Goal: Task Accomplishment & Management: Manage account settings

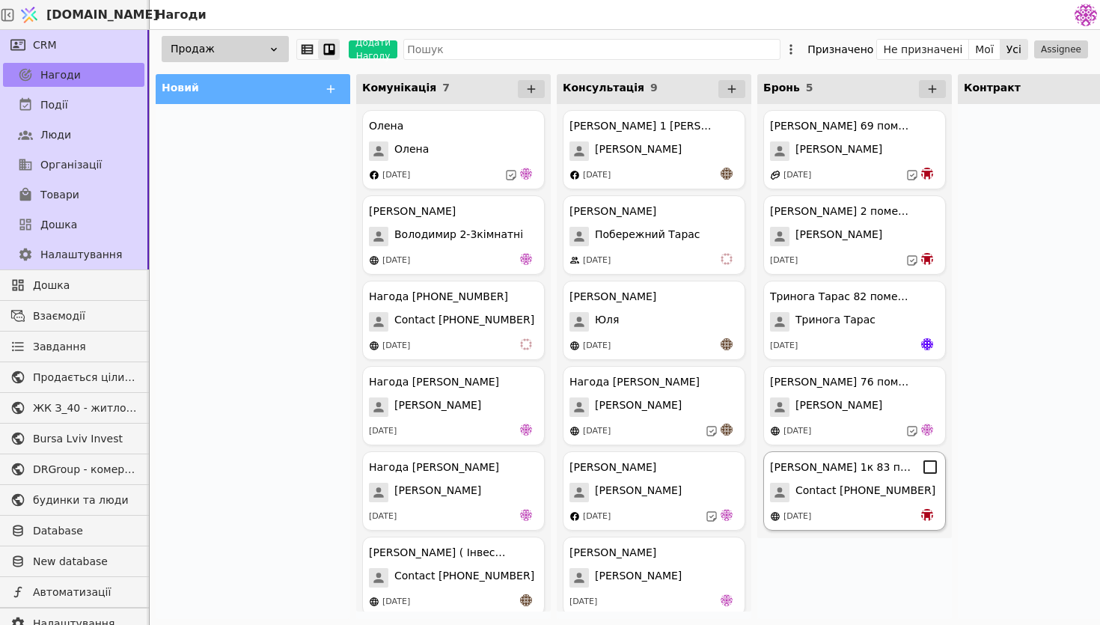
click at [830, 481] on div "Олег 1к 83 помешкання Contact +380953043064 16.09.2025" at bounding box center [854, 490] width 183 height 79
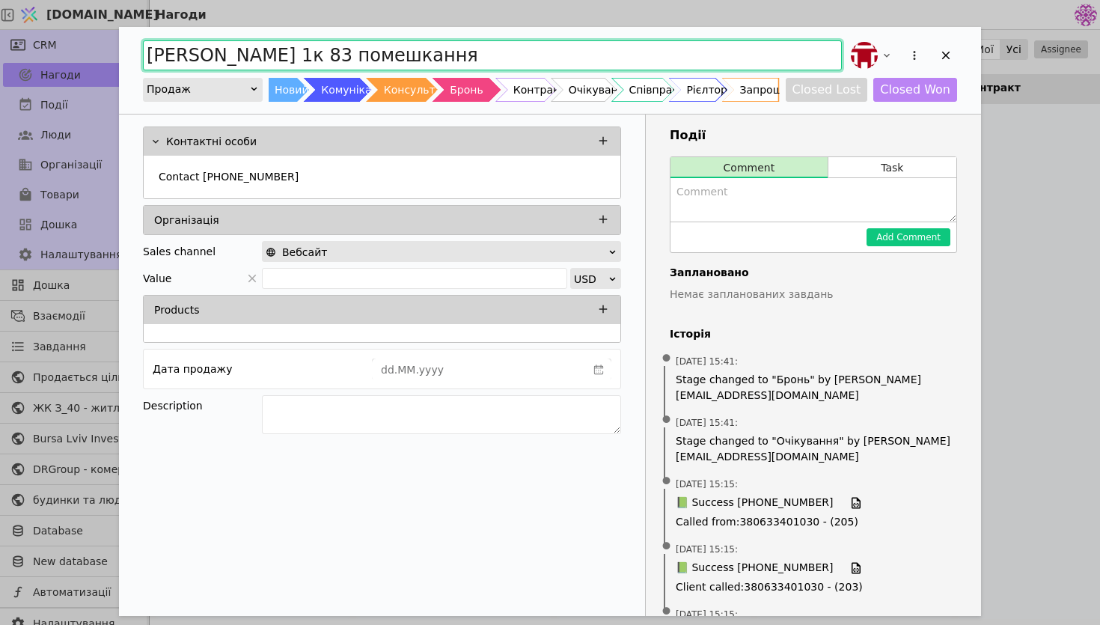
click at [235, 54] on input "Олег 1к 83 помешкання" at bounding box center [492, 55] width 699 height 30
type input "Олег 98 помешкання"
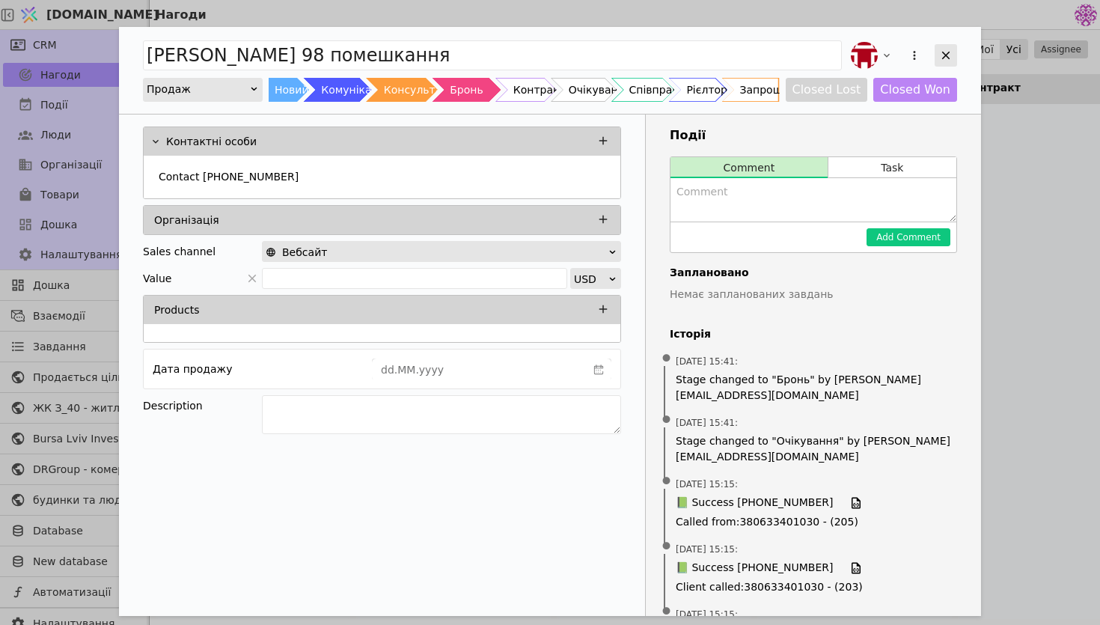
click at [943, 61] on icon "Add Opportunity" at bounding box center [945, 55] width 13 height 13
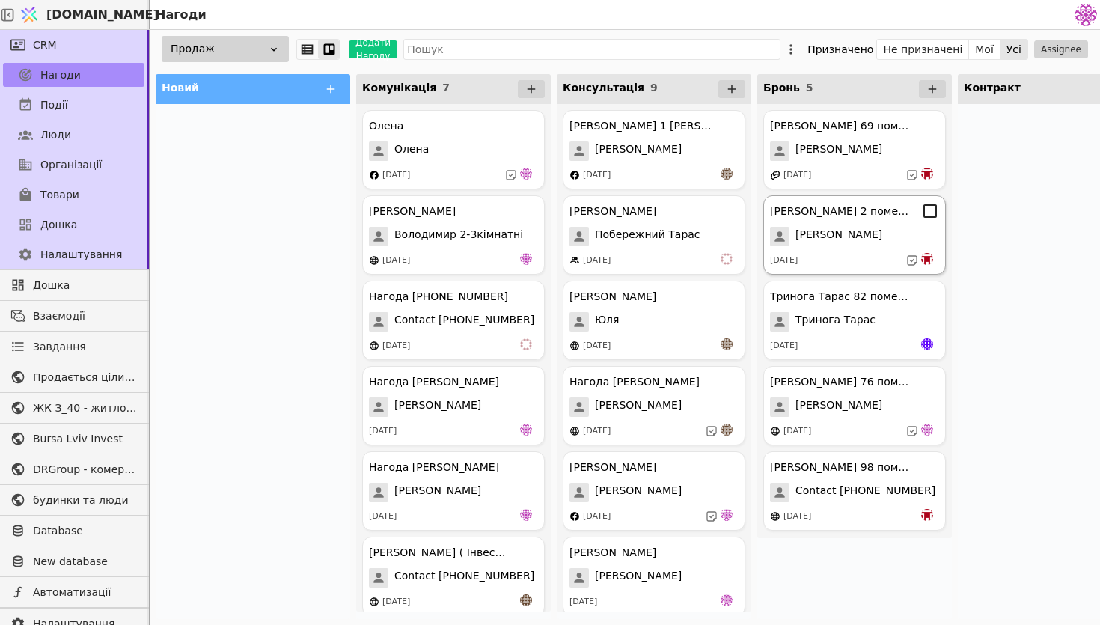
click at [886, 224] on div "Ярослава Курдонери 2 помешкання Ярослава 03.09.2025" at bounding box center [854, 234] width 183 height 79
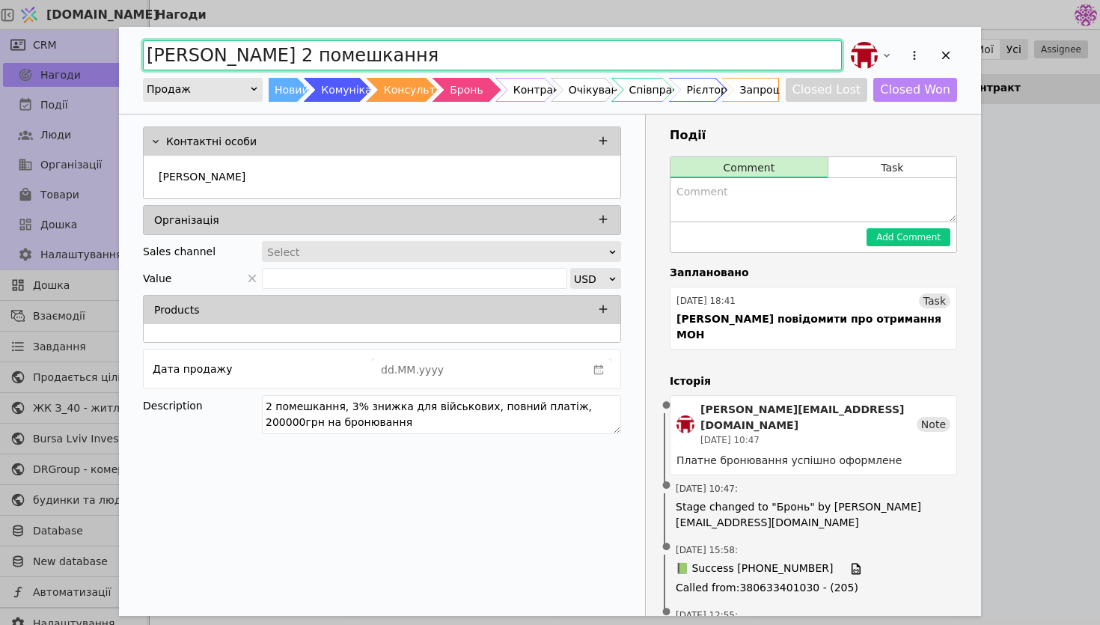
drag, startPoint x: 320, startPoint y: 55, endPoint x: 229, endPoint y: 54, distance: 91.3
click at [229, 54] on input "Ярослава Курдонери 2 помешкання" at bounding box center [492, 55] width 699 height 30
click at [396, 54] on input "Ярослава 2 помешкання" at bounding box center [492, 55] width 699 height 30
paste input "Курдонери"
type input "[PERSON_NAME] 2 помешкання [PERSON_NAME]"
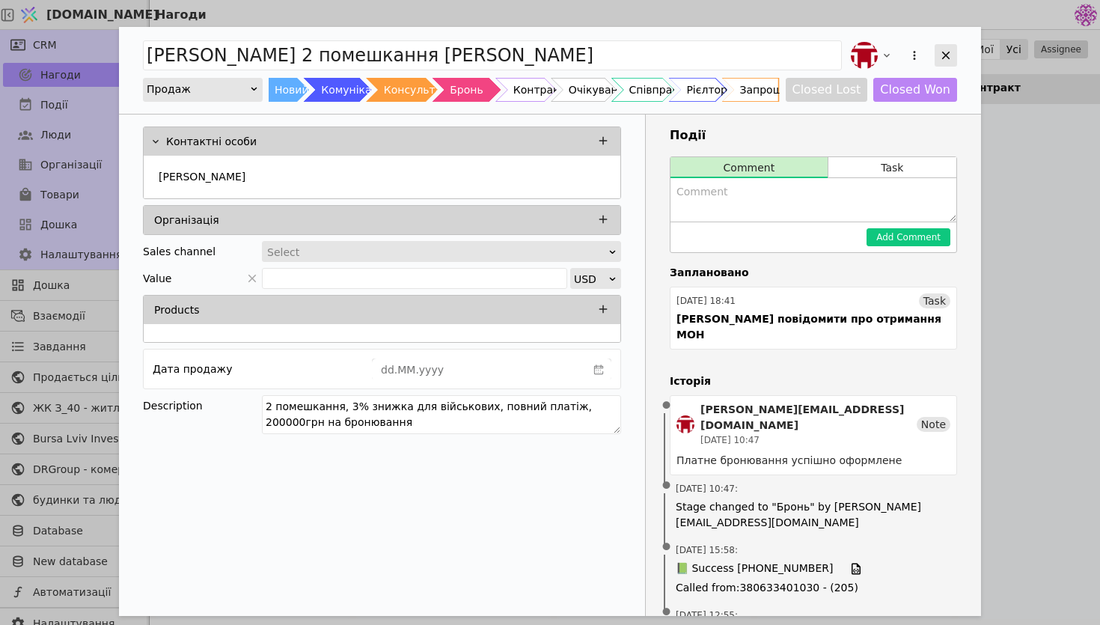
click at [936, 57] on div "Add Opportunity" at bounding box center [945, 55] width 22 height 22
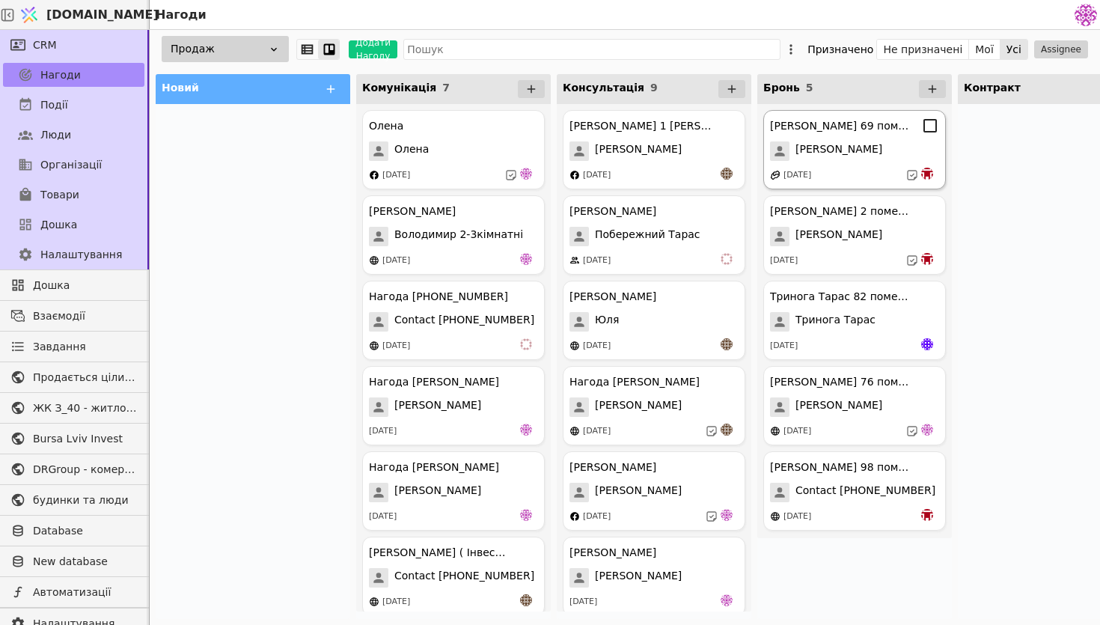
click at [873, 159] on div "[PERSON_NAME]" at bounding box center [854, 150] width 169 height 19
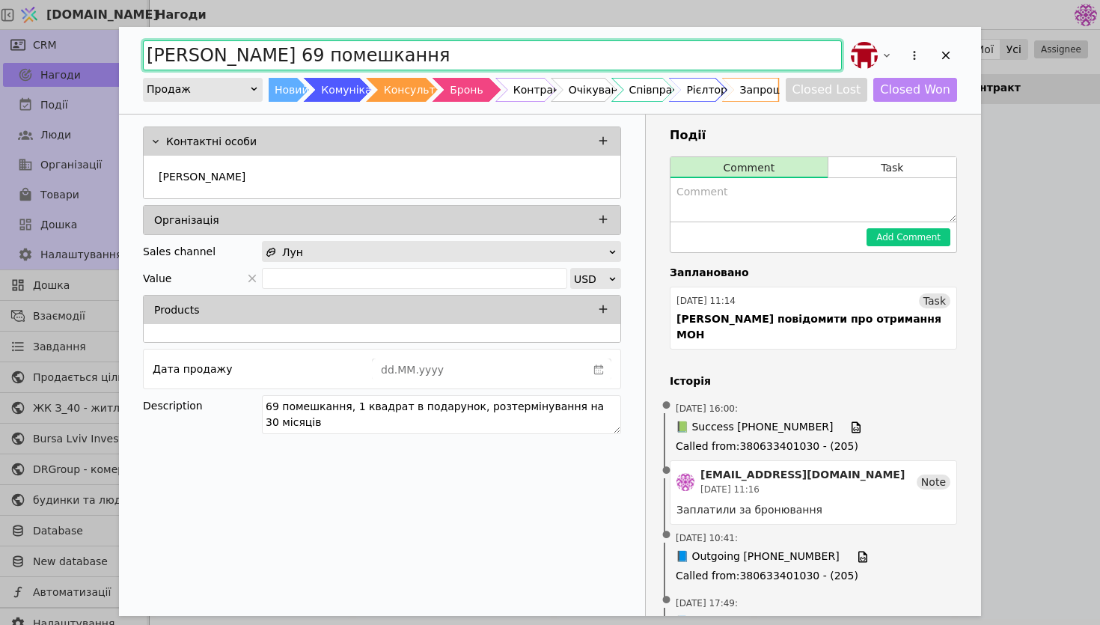
drag, startPoint x: 287, startPoint y: 56, endPoint x: 200, endPoint y: 54, distance: 86.1
click at [200, 54] on input "Софія Курдонери 69 помешкання" at bounding box center [492, 55] width 699 height 30
click at [385, 56] on input "Софія 69 помешкання" at bounding box center [492, 55] width 699 height 30
paste input "Курдонери"
type input "[PERSON_NAME] 69 помешкання [PERSON_NAME]"
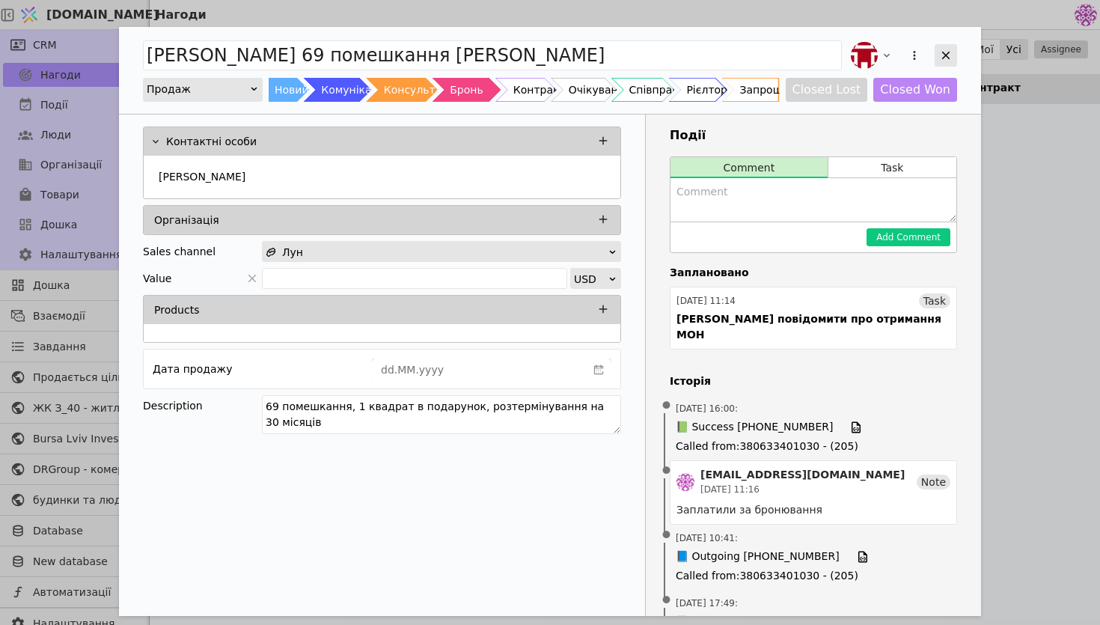
click at [951, 47] on div "Add Opportunity" at bounding box center [945, 55] width 22 height 22
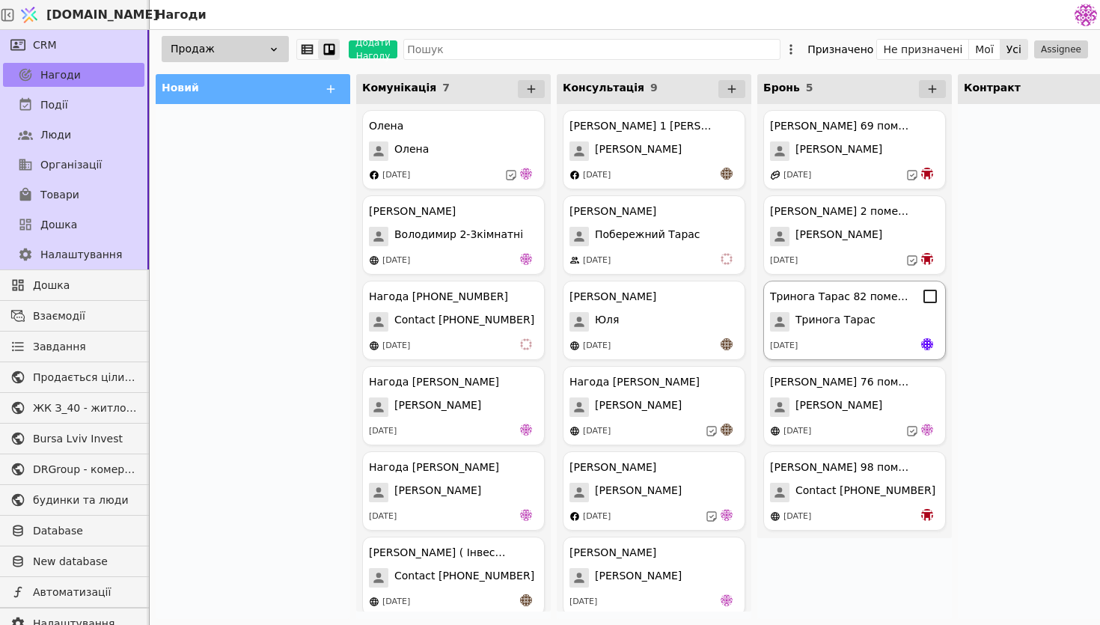
click at [852, 333] on div "Тринога Тарас 82 помешкання Тринога Тарас 10.09.2025" at bounding box center [854, 320] width 183 height 79
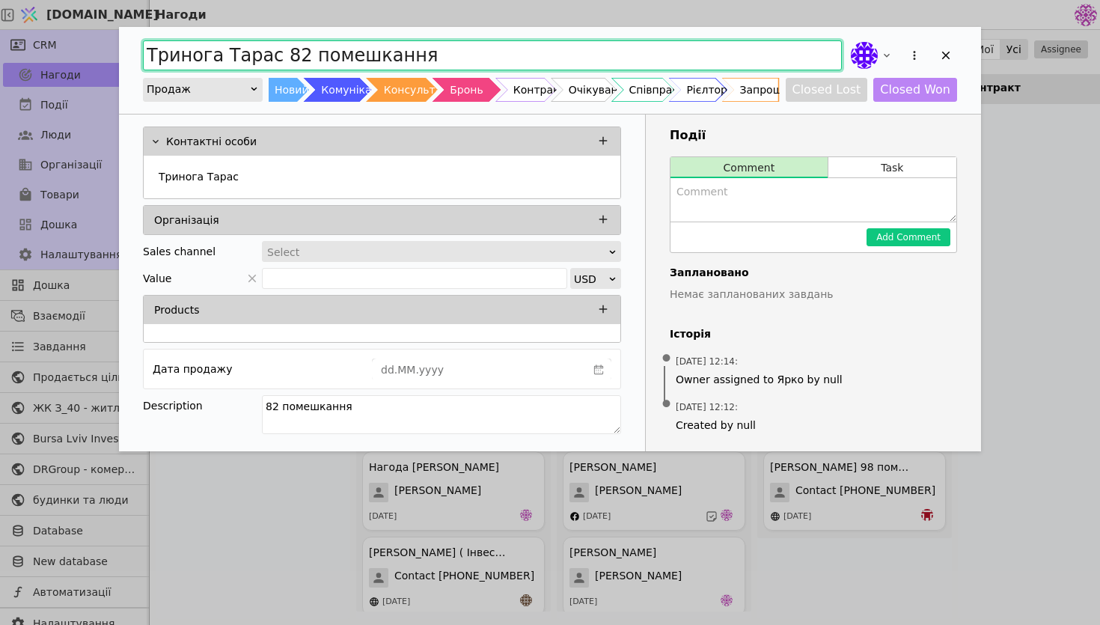
click at [485, 61] on input "Тринога Тарас 82 помешкання" at bounding box center [492, 55] width 699 height 30
paste input "Курдонери"
type input "[PERSON_NAME] 82 помешкання [PERSON_NAME]"
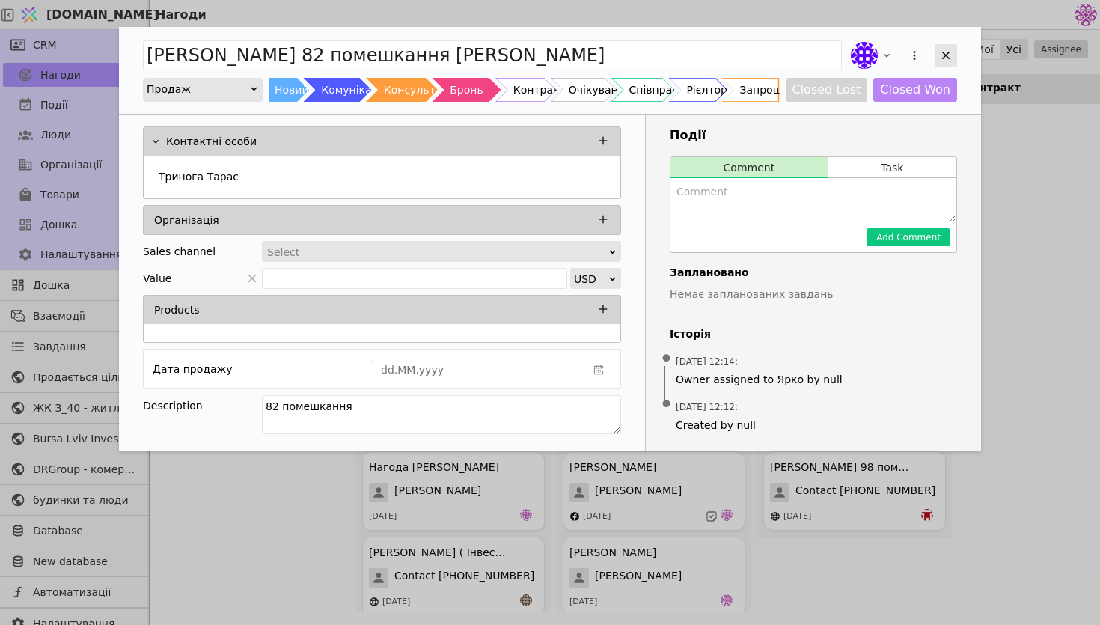
click at [945, 64] on div "Add Opportunity" at bounding box center [945, 55] width 22 height 22
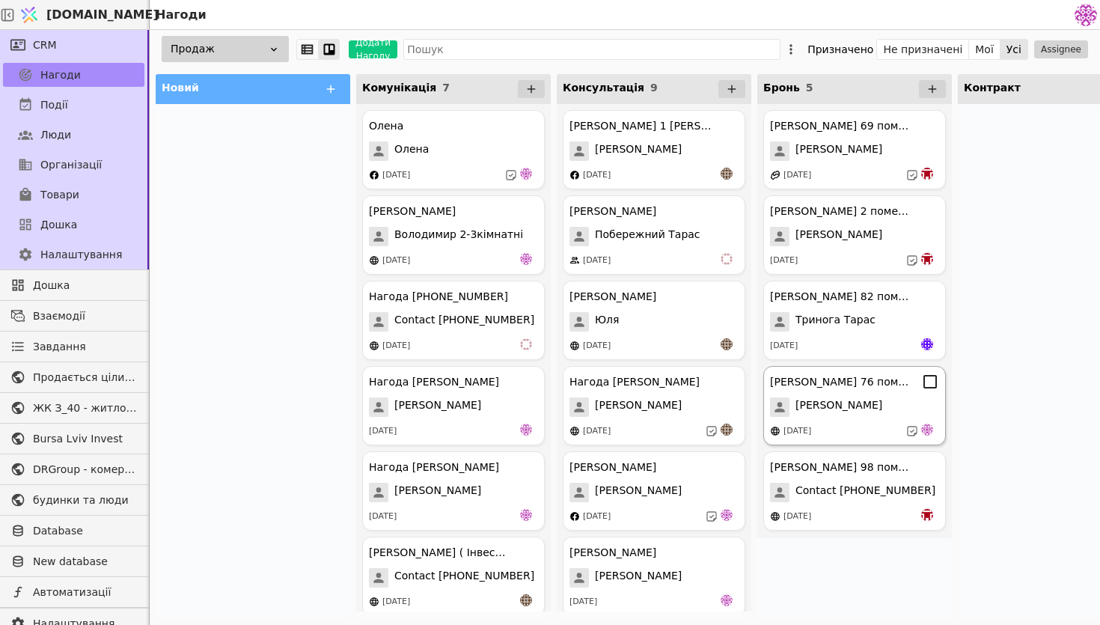
click at [871, 419] on div "Уляна 76 помешкання Уляна Легка 15.09.2025" at bounding box center [854, 405] width 183 height 79
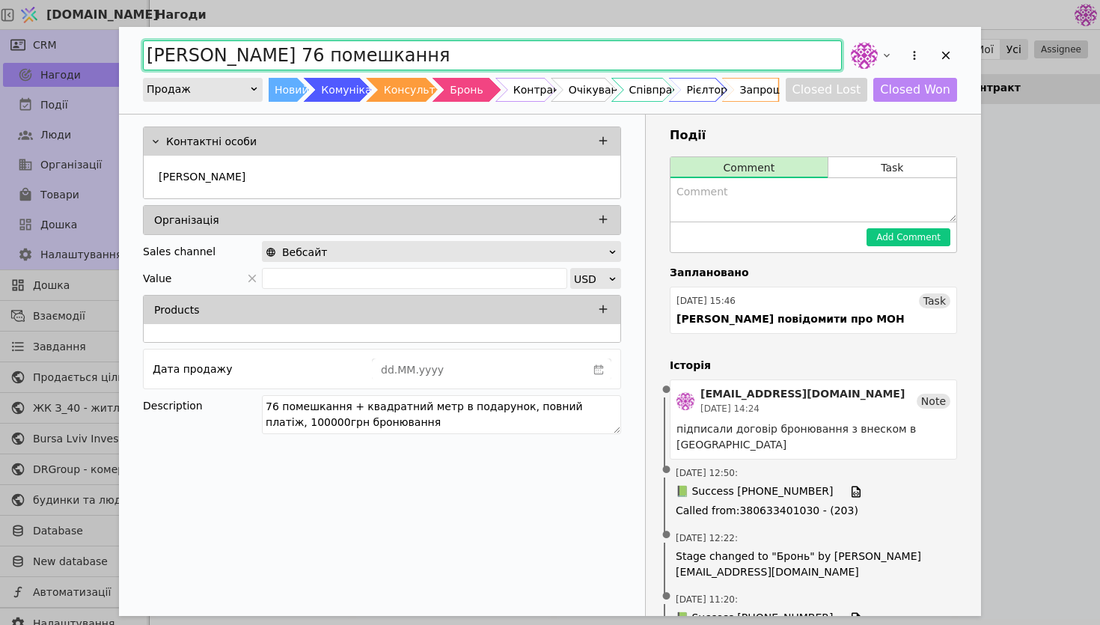
click at [398, 48] on input "Уляна 76 помешкання" at bounding box center [492, 55] width 699 height 30
paste input "Курдонери"
type input "[PERSON_NAME] 76 помешкання [PERSON_NAME]"
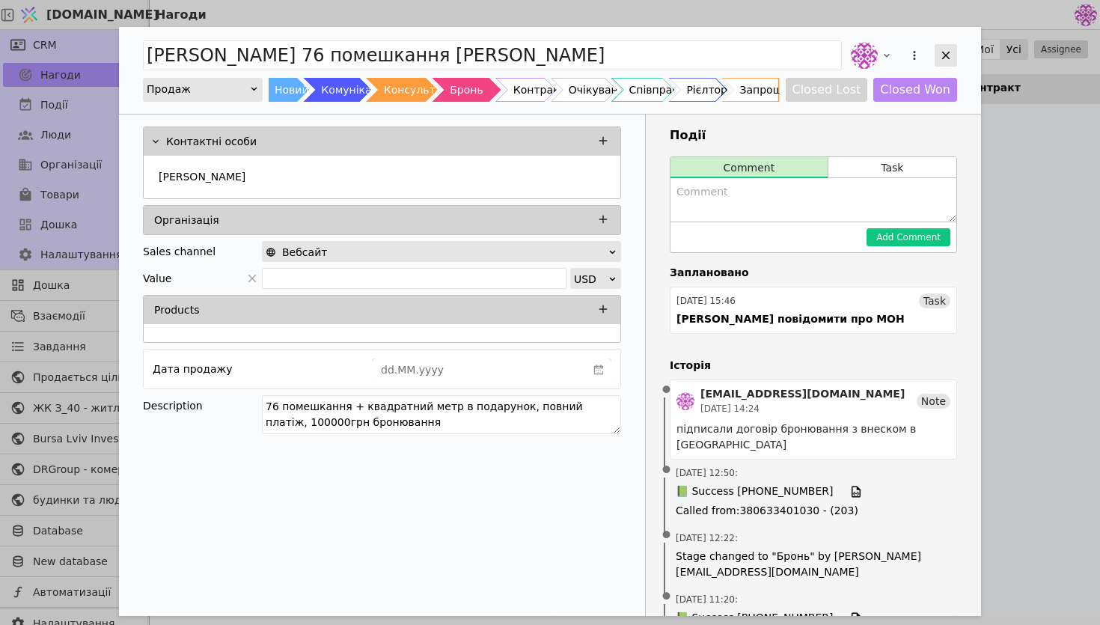
click at [941, 59] on icon "Add Opportunity" at bounding box center [945, 55] width 13 height 13
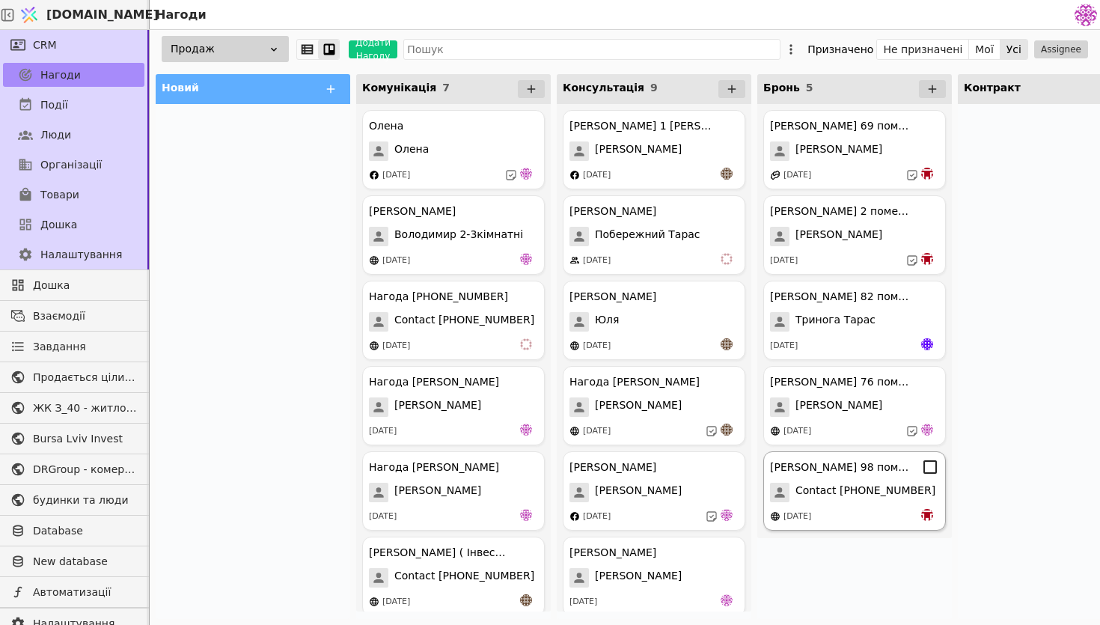
click at [827, 507] on div "Олег 98 помешкання Contact +380953043064 16.09.2025" at bounding box center [854, 490] width 183 height 79
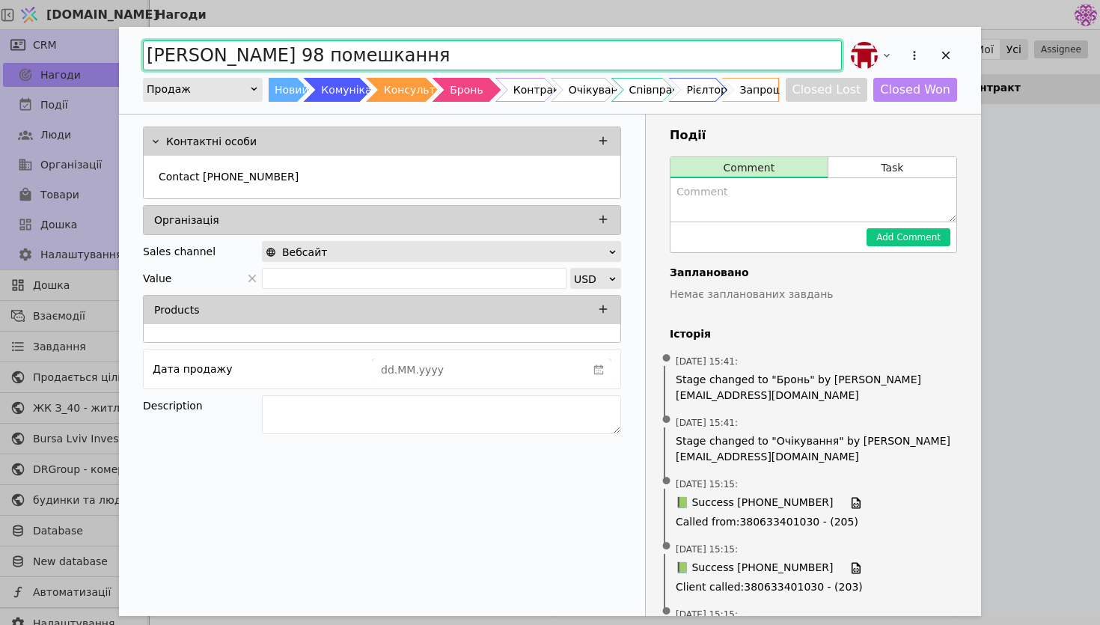
click at [433, 58] on input "Олег 98 помешкання" at bounding box center [492, 55] width 699 height 30
paste input "Курдонери"
type input "[PERSON_NAME] 98 помешкання [PERSON_NAME]"
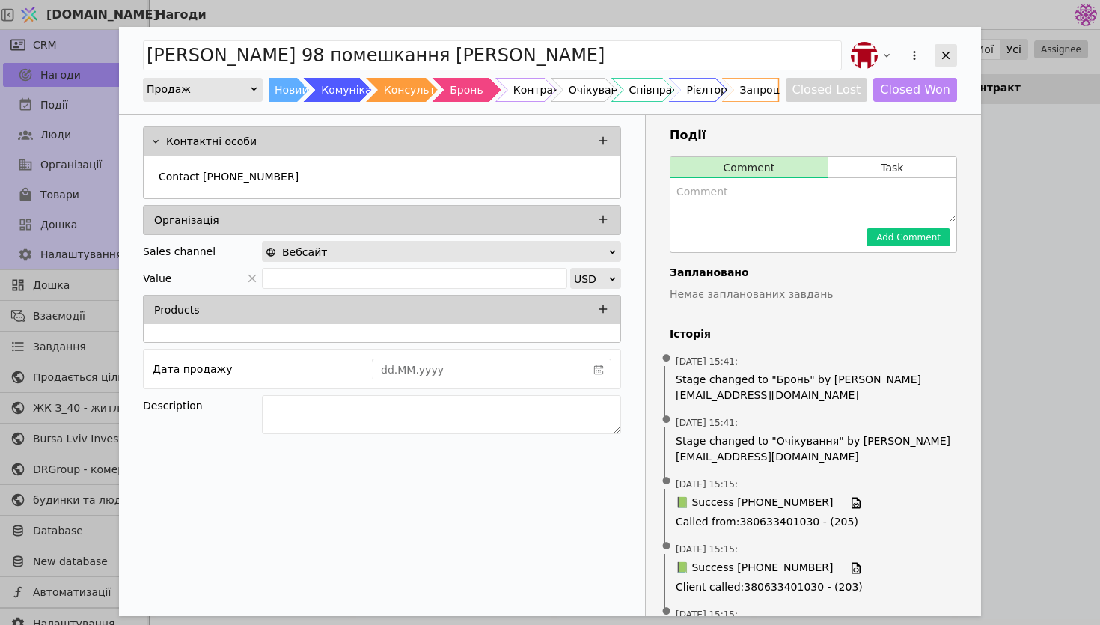
click at [941, 55] on icon "Add Opportunity" at bounding box center [945, 55] width 13 height 13
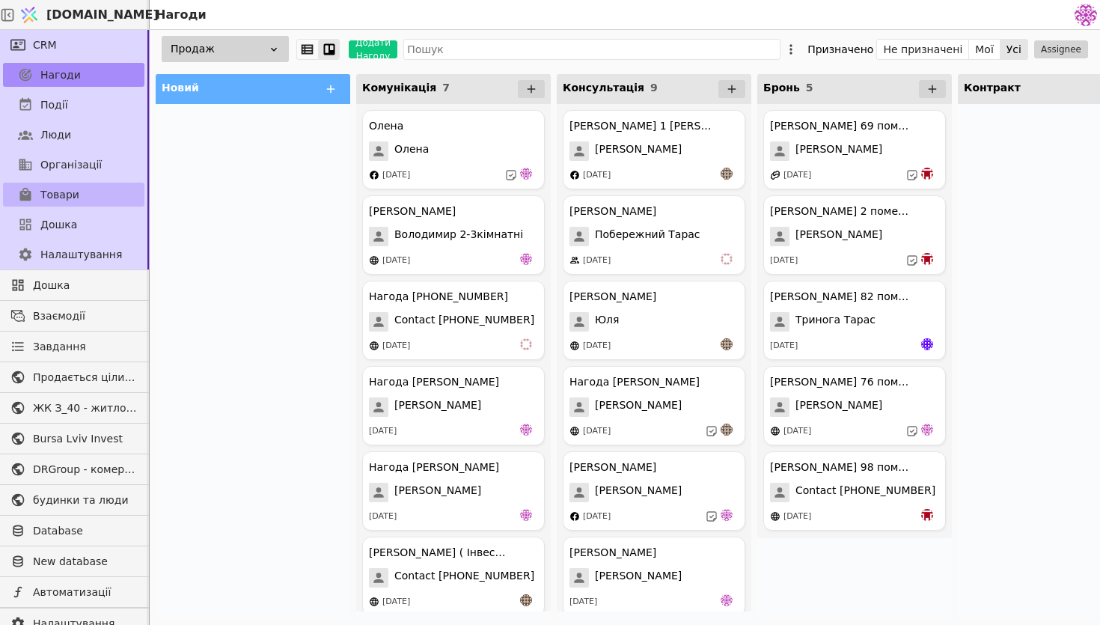
click at [81, 197] on link "Товари" at bounding box center [73, 195] width 141 height 24
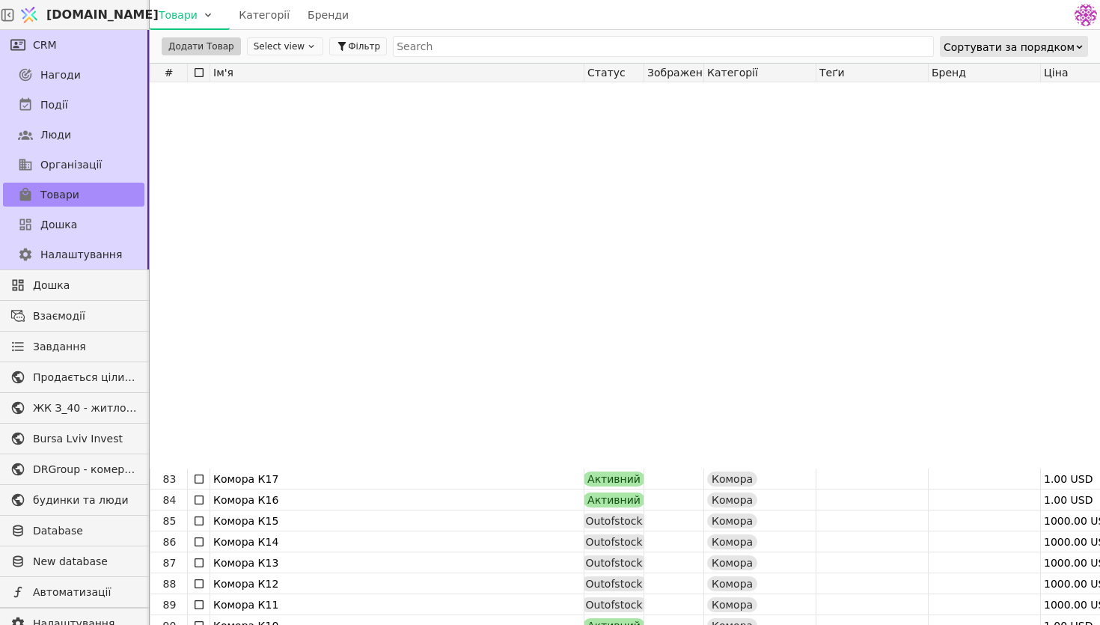
scroll to position [1126, 0]
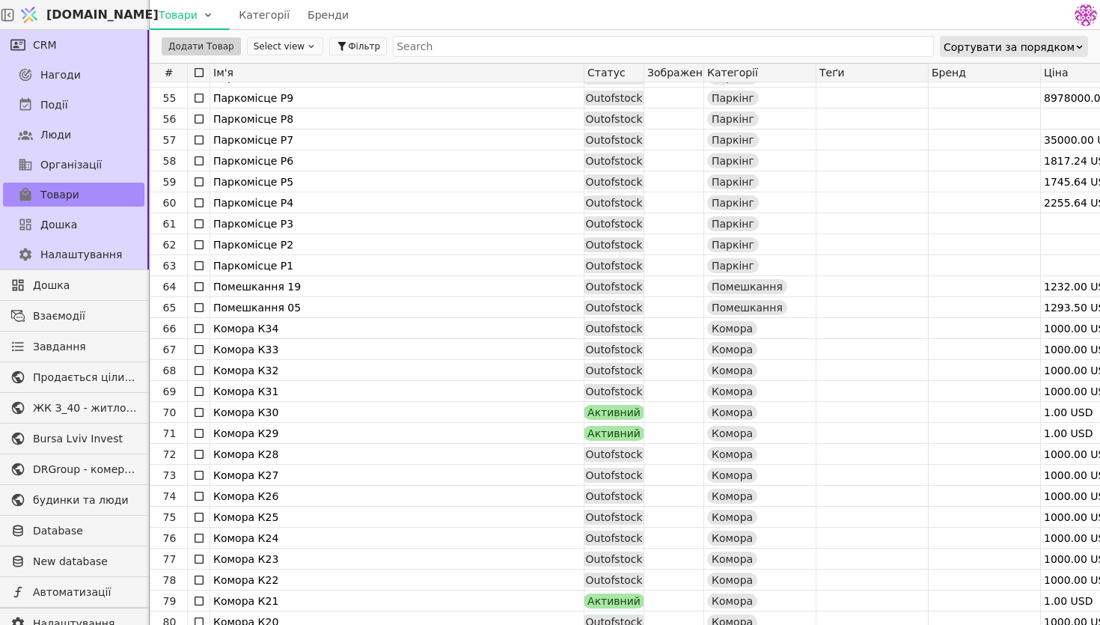
click at [304, 11] on link "Бренди" at bounding box center [327, 15] width 59 height 30
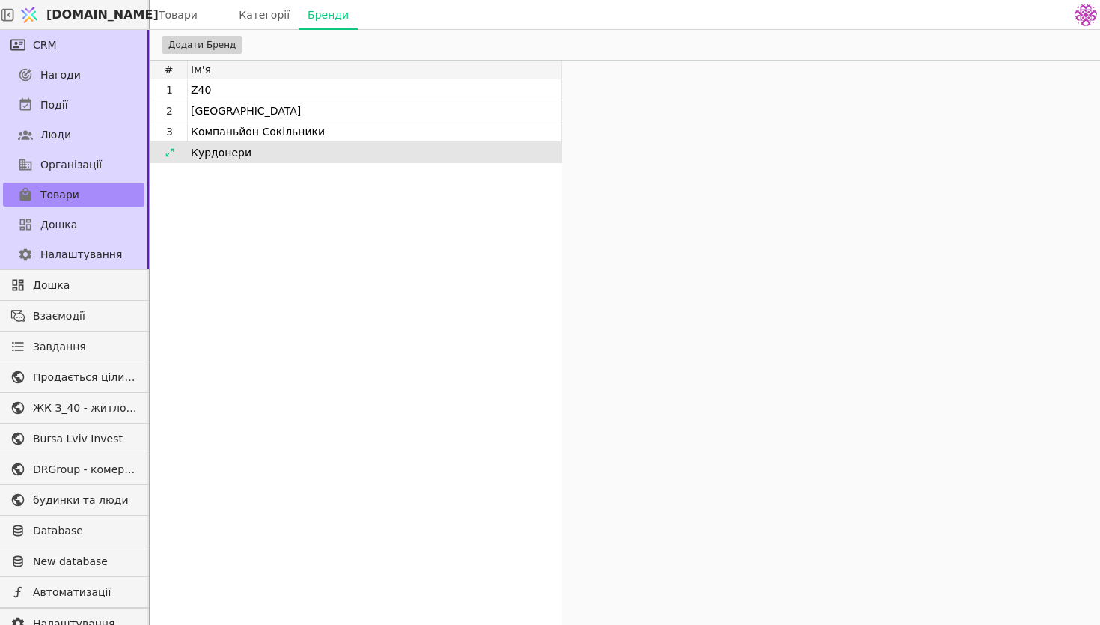
click at [242, 156] on div "Курдонери" at bounding box center [376, 152] width 370 height 20
click at [178, 151] on div at bounding box center [170, 153] width 24 height 18
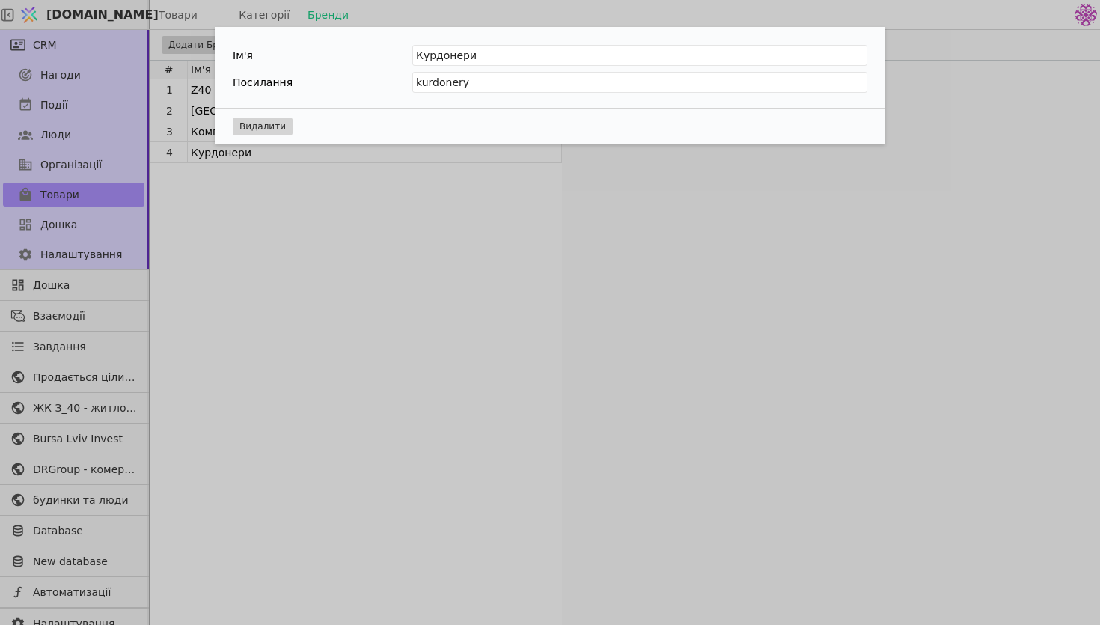
click at [384, 195] on div "Ім'я Курдонери Посилання kurdonery Видалити" at bounding box center [550, 312] width 1100 height 625
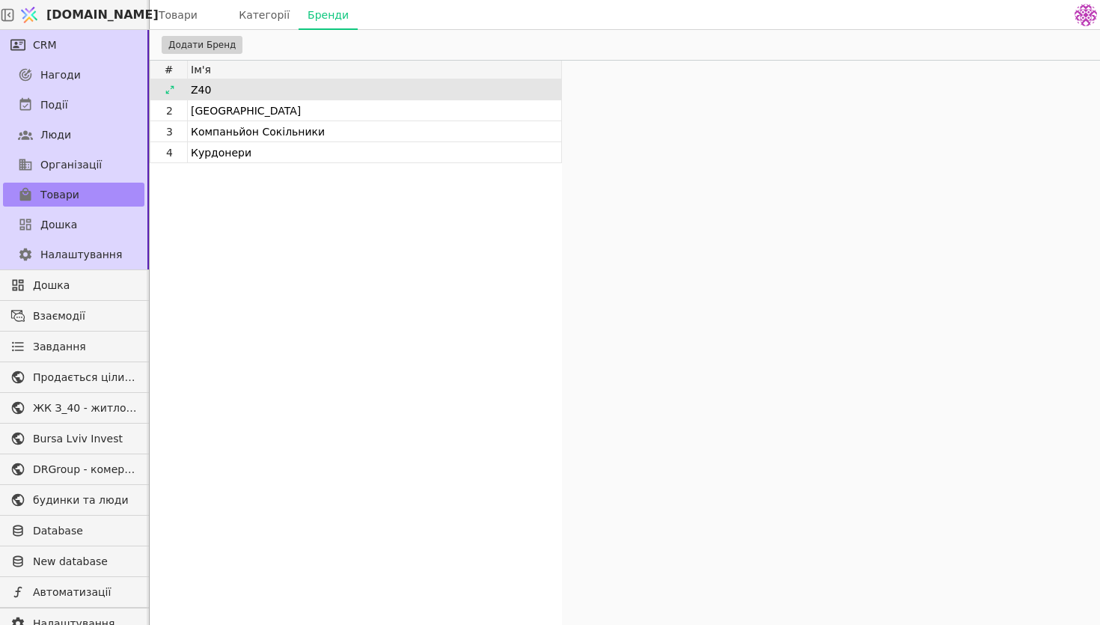
click at [325, 92] on div "Z40" at bounding box center [376, 89] width 370 height 20
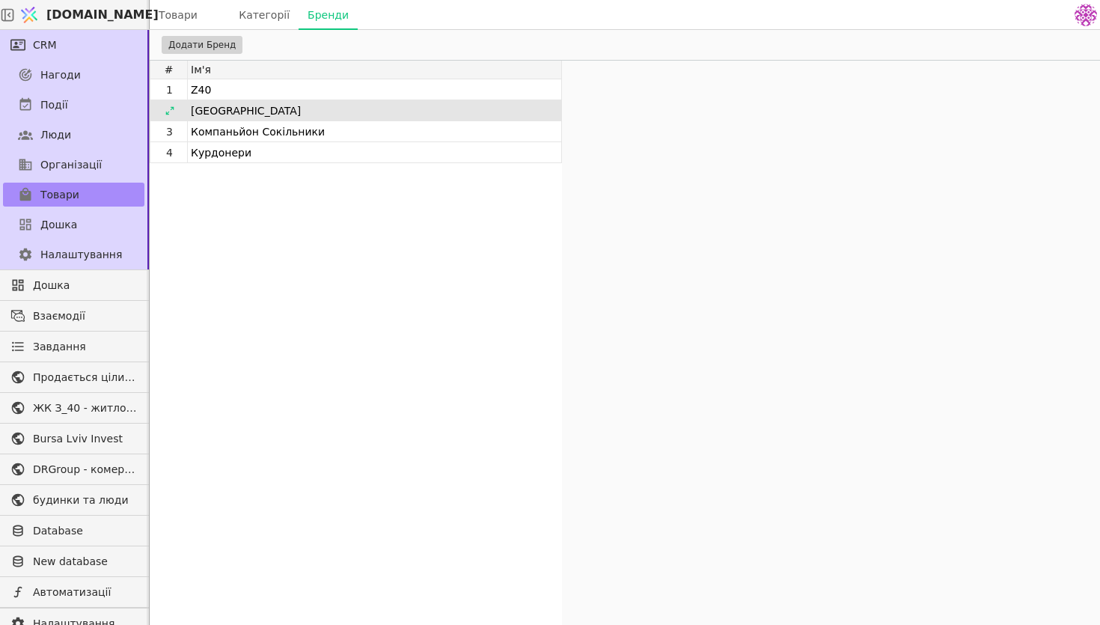
click at [317, 113] on div "Bursa" at bounding box center [376, 110] width 370 height 20
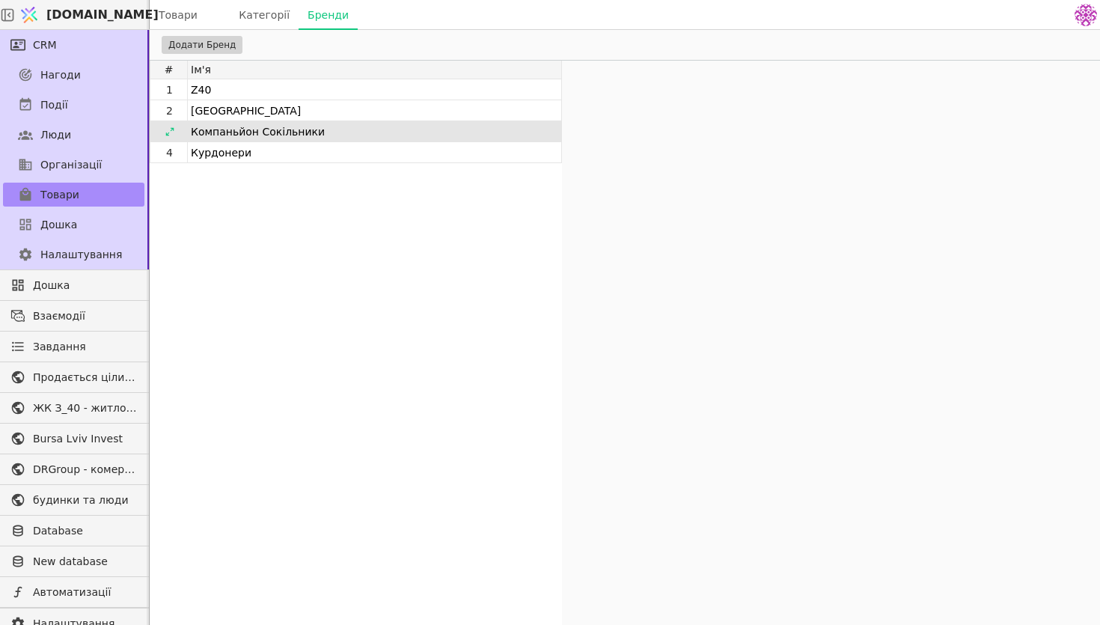
click at [315, 132] on div "Компаньйон Сокільники" at bounding box center [376, 131] width 370 height 20
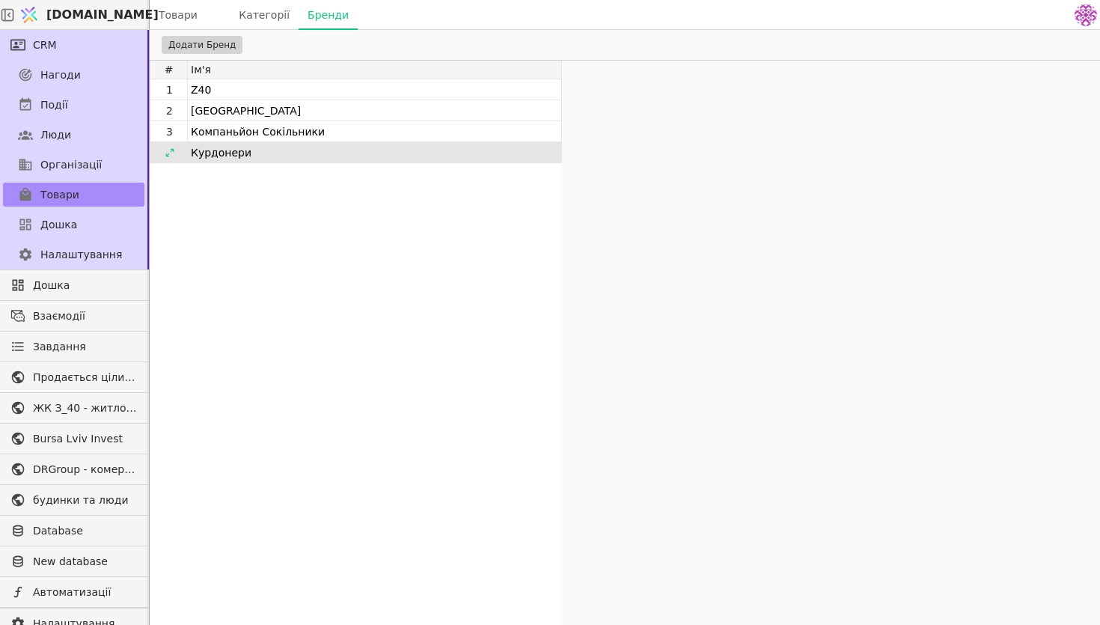
click at [308, 156] on div "Курдонери" at bounding box center [376, 152] width 370 height 20
click at [268, 22] on link "Категорії" at bounding box center [264, 15] width 69 height 30
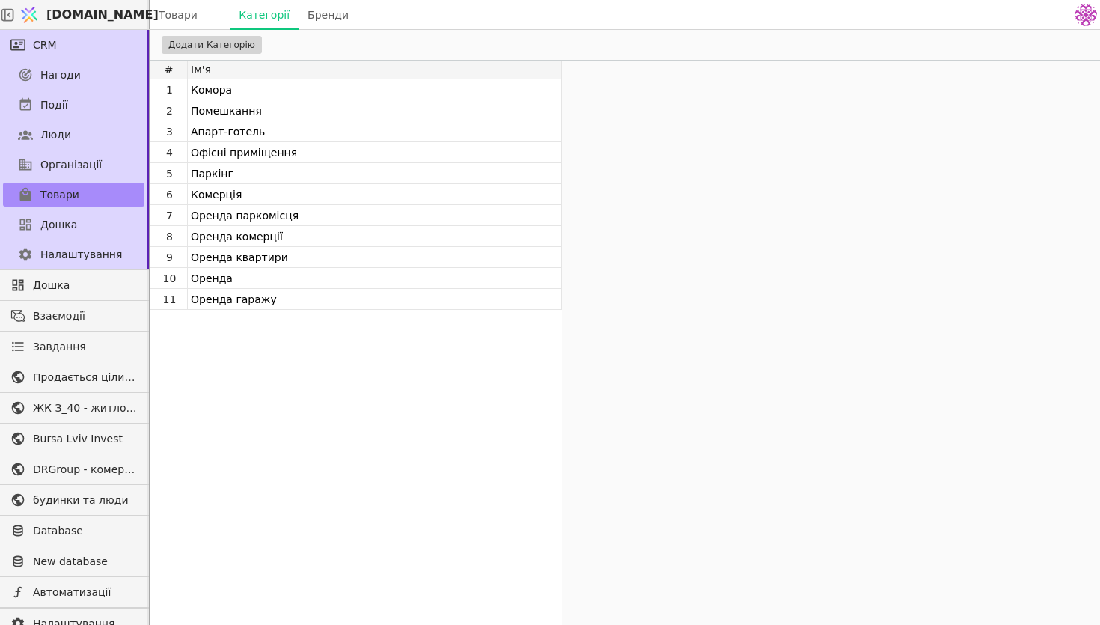
click at [184, 8] on link "Товари" at bounding box center [190, 15] width 80 height 30
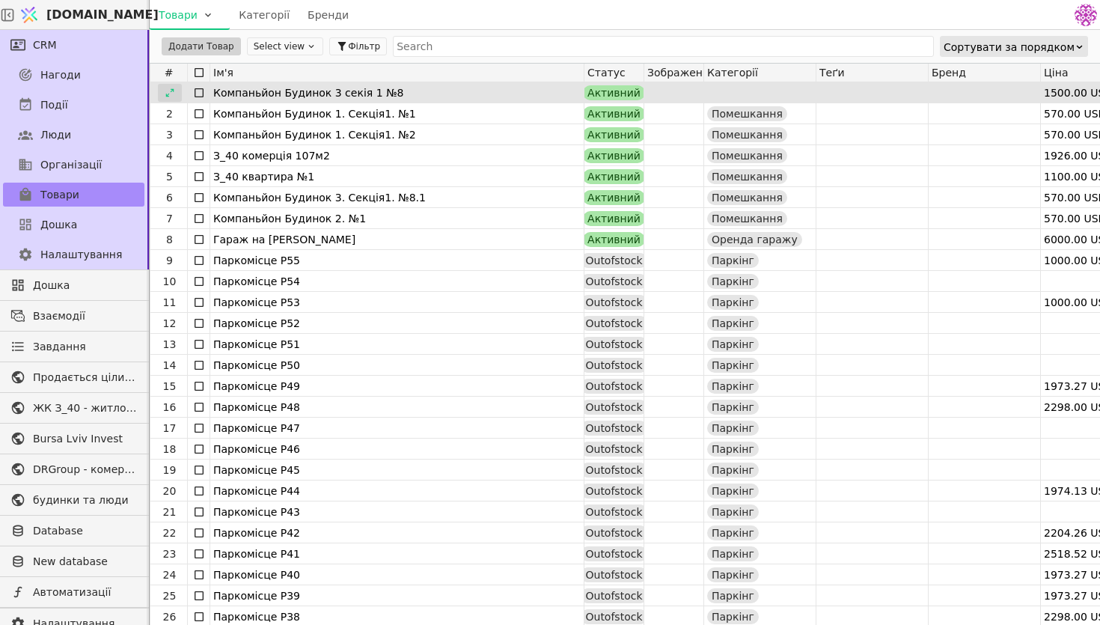
click at [169, 94] on icon at bounding box center [170, 93] width 10 height 10
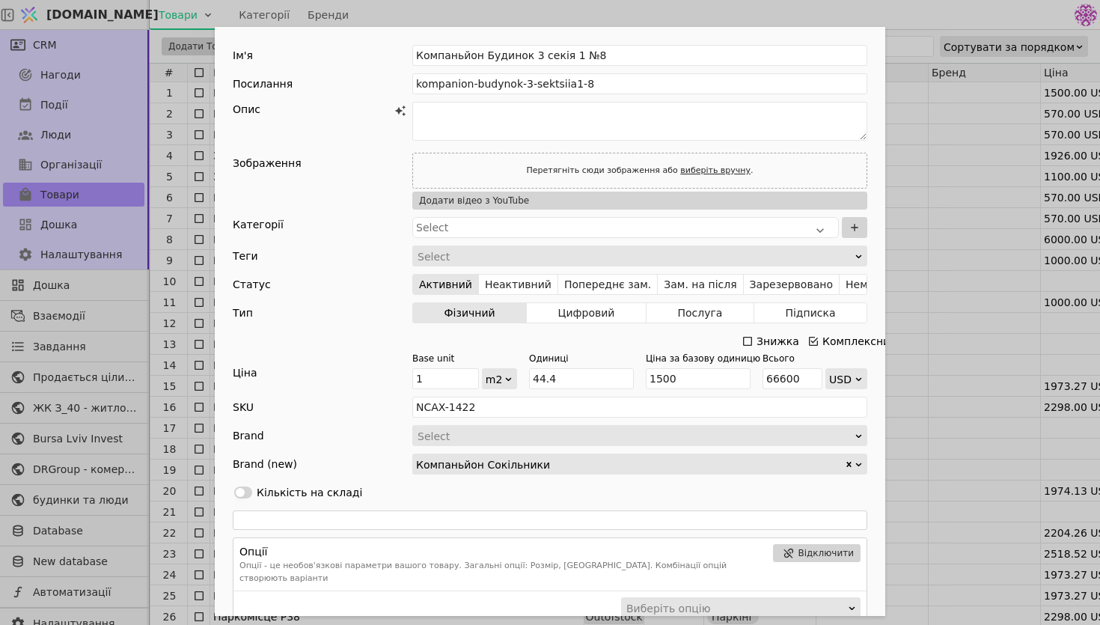
click at [949, 215] on div "Ім'я Компаньйон Будинок 3 секія 1 №8 Посилання kompanion-budynok-3-sektsiia1-8 …" at bounding box center [550, 312] width 1100 height 625
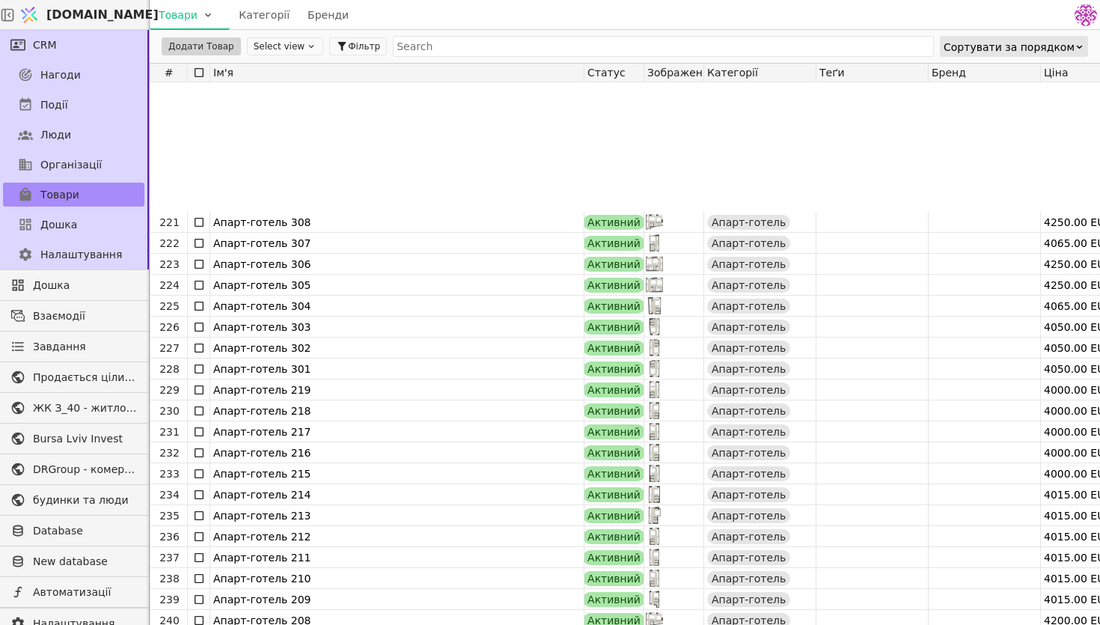
scroll to position [4631, 0]
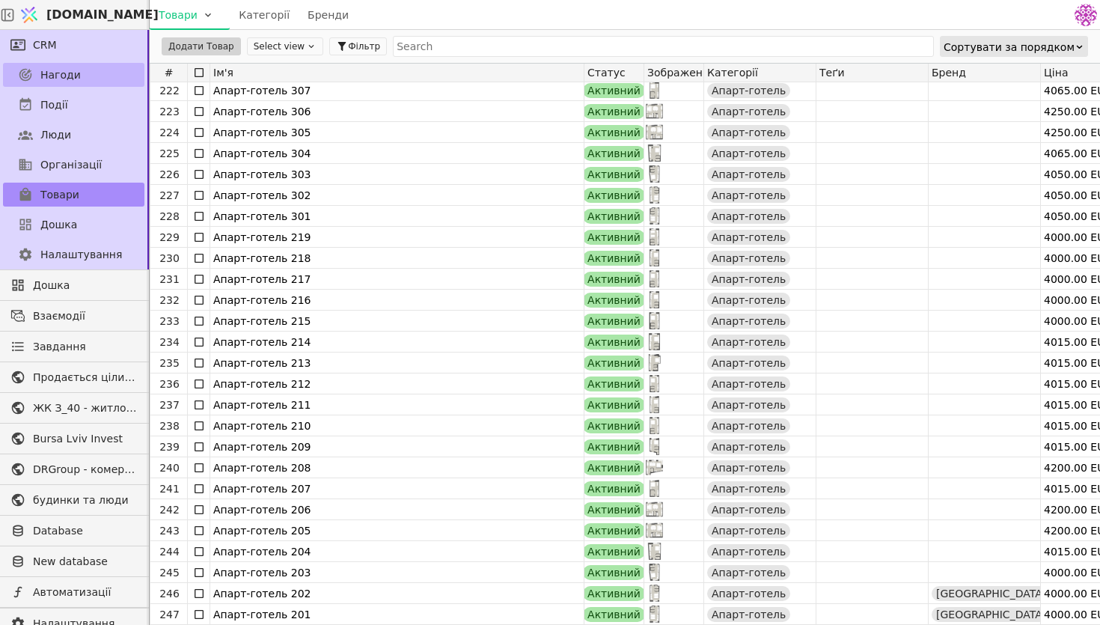
click at [68, 78] on span "Нагоди" at bounding box center [60, 75] width 40 height 16
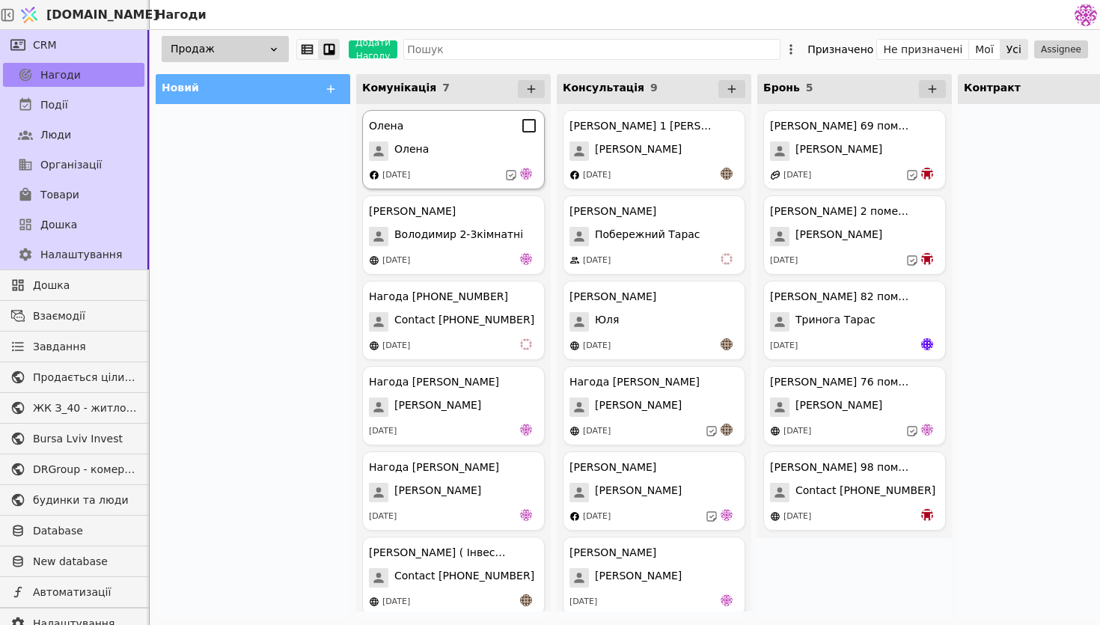
click at [479, 163] on div "Олена Олена 05.09.2025" at bounding box center [453, 149] width 183 height 79
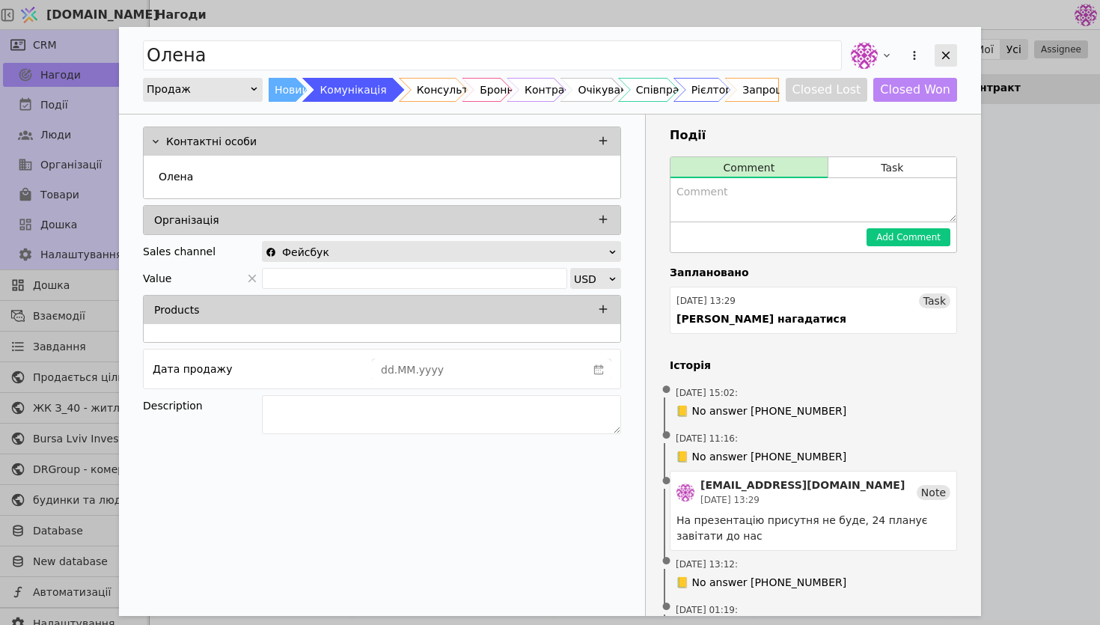
click at [941, 64] on div "Add Opportunity" at bounding box center [945, 55] width 22 height 22
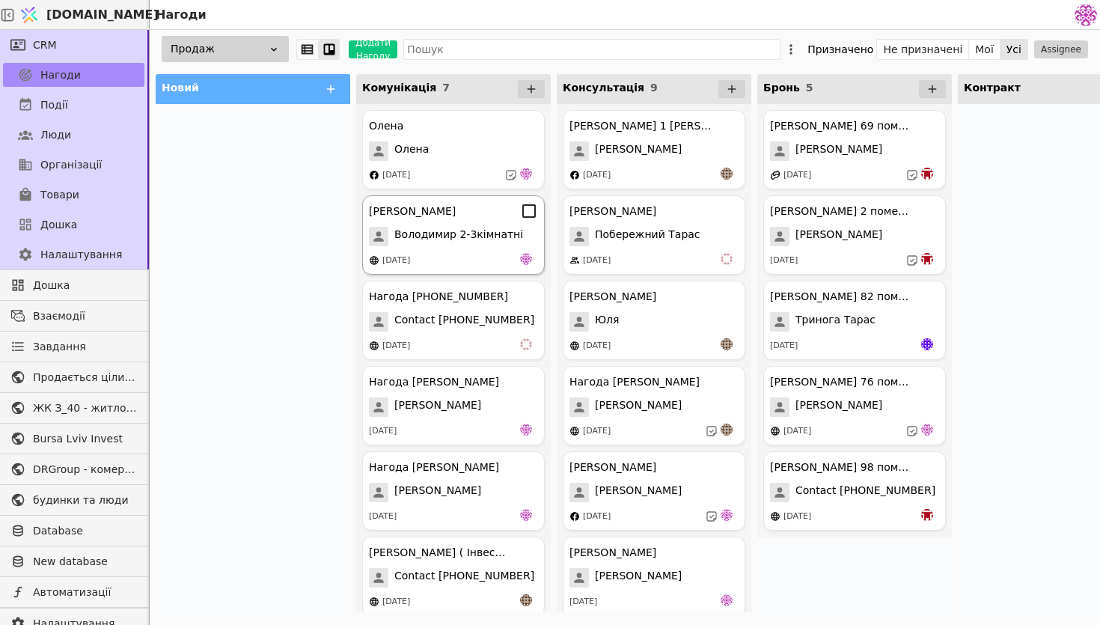
click at [482, 236] on span "Володимир 2-3кімнатні" at bounding box center [458, 236] width 129 height 19
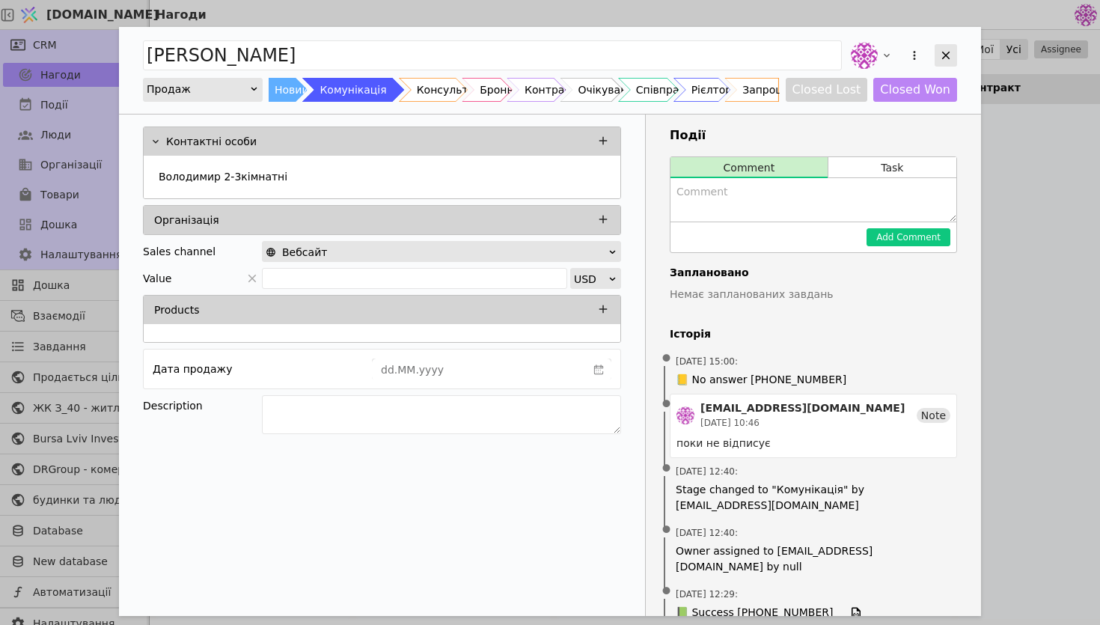
click at [952, 52] on div "Add Opportunity" at bounding box center [945, 55] width 22 height 22
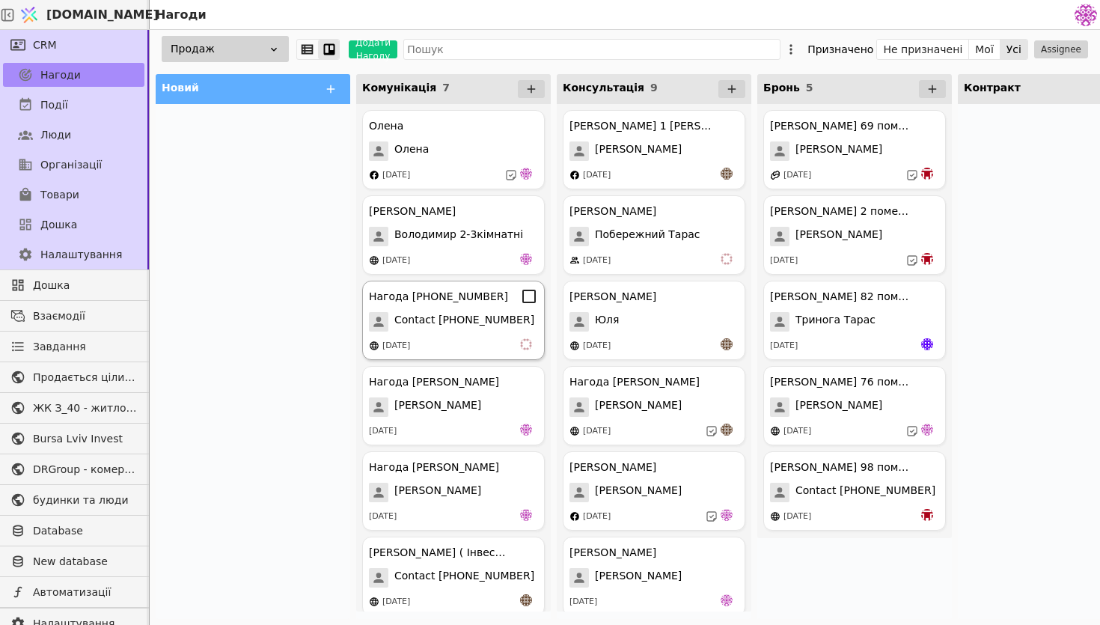
click at [439, 337] on div "Нагода +380679258896 Contact +380679258896 11.09.2025" at bounding box center [453, 320] width 183 height 79
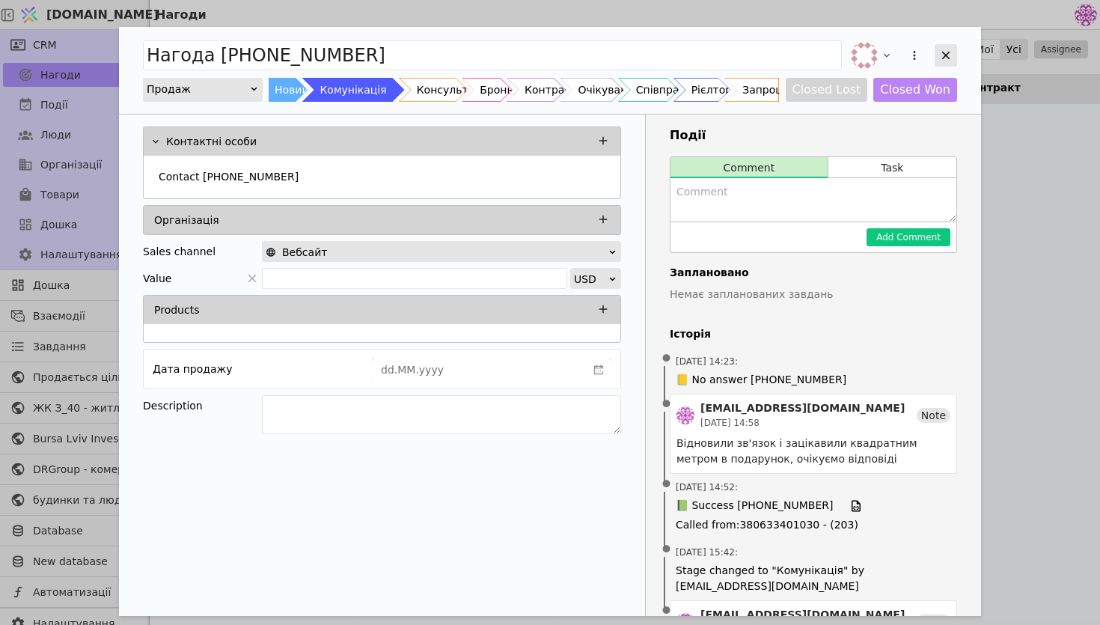
click at [943, 56] on icon "Add Opportunity" at bounding box center [945, 55] width 13 height 13
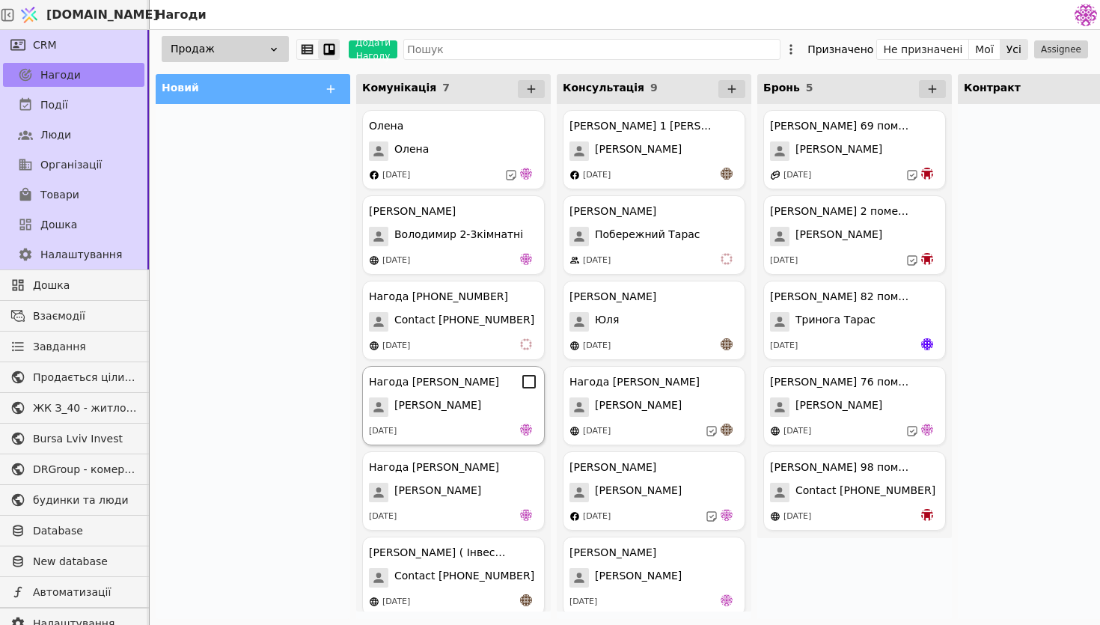
click at [471, 420] on div "Нагода Анастасія Анастасія Кур'ян 13.09.2025" at bounding box center [453, 405] width 183 height 79
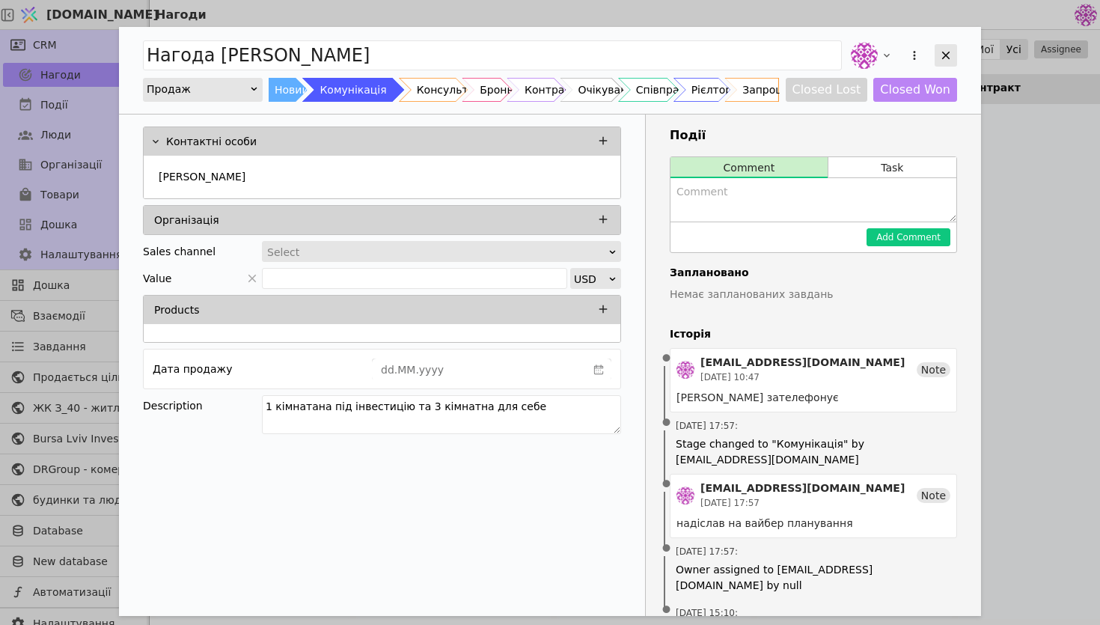
click at [949, 49] on icon "Add Opportunity" at bounding box center [945, 55] width 13 height 13
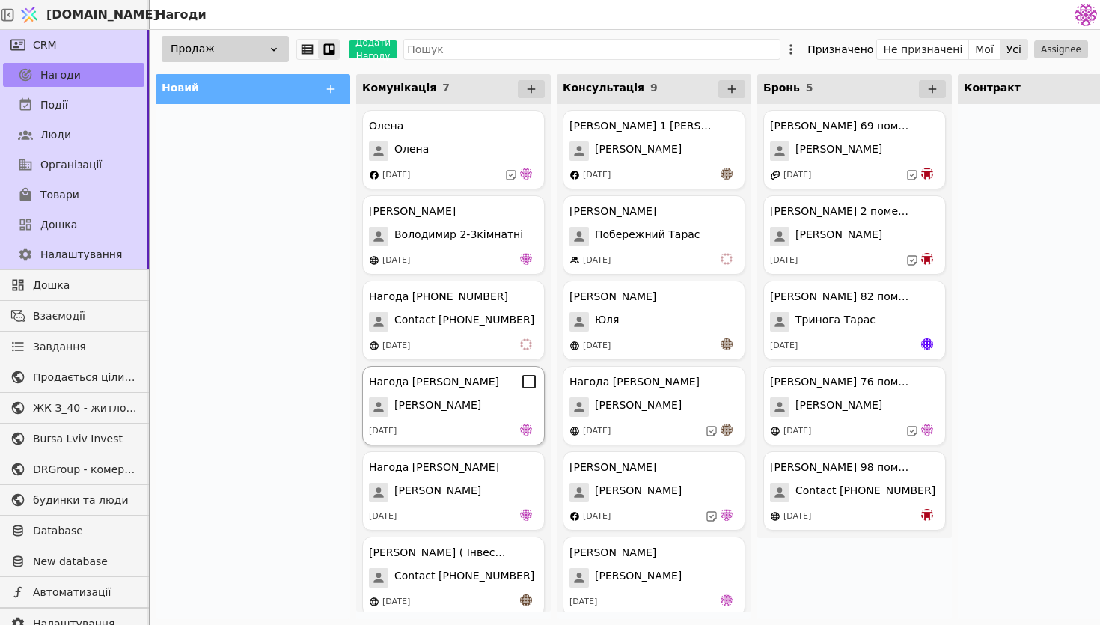
scroll to position [96, 0]
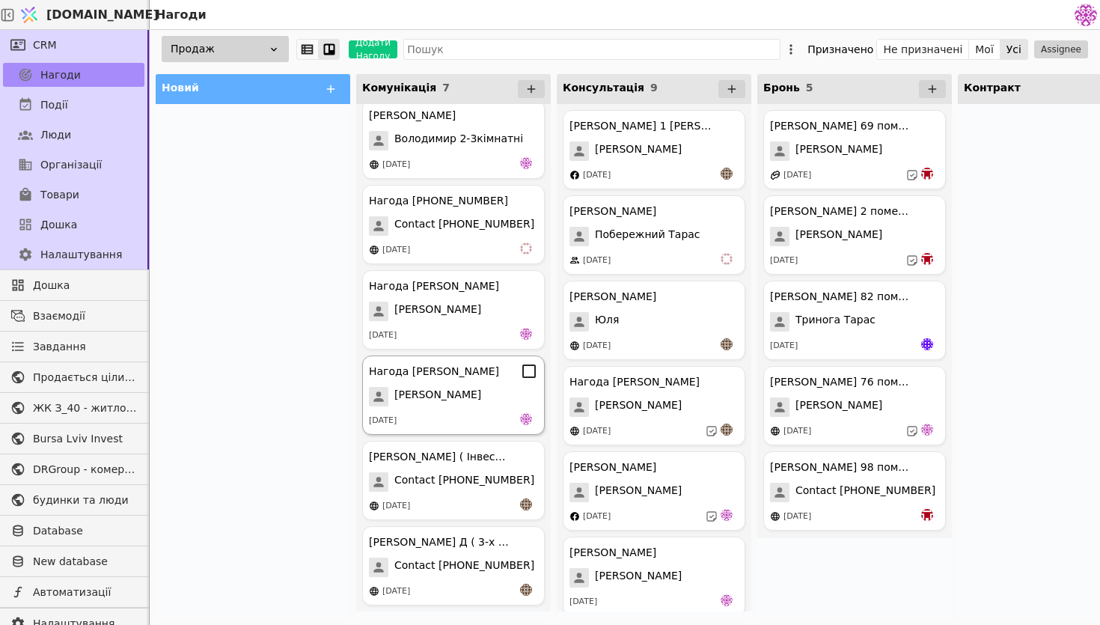
click at [435, 395] on div "[PERSON_NAME]" at bounding box center [453, 396] width 169 height 19
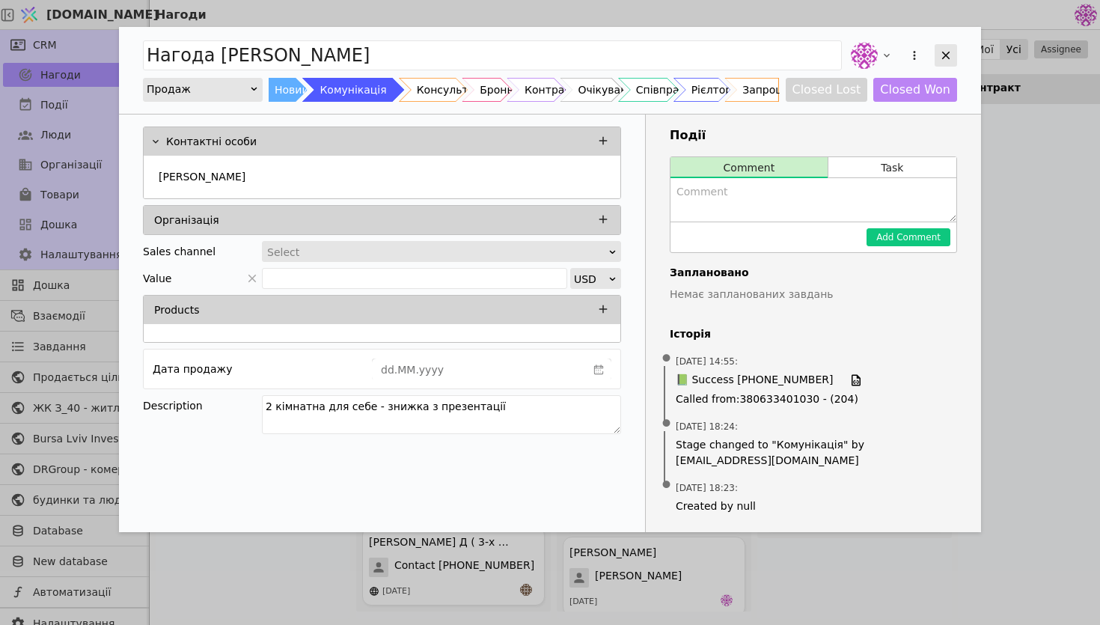
click at [946, 55] on icon "Add Opportunity" at bounding box center [946, 56] width 8 height 8
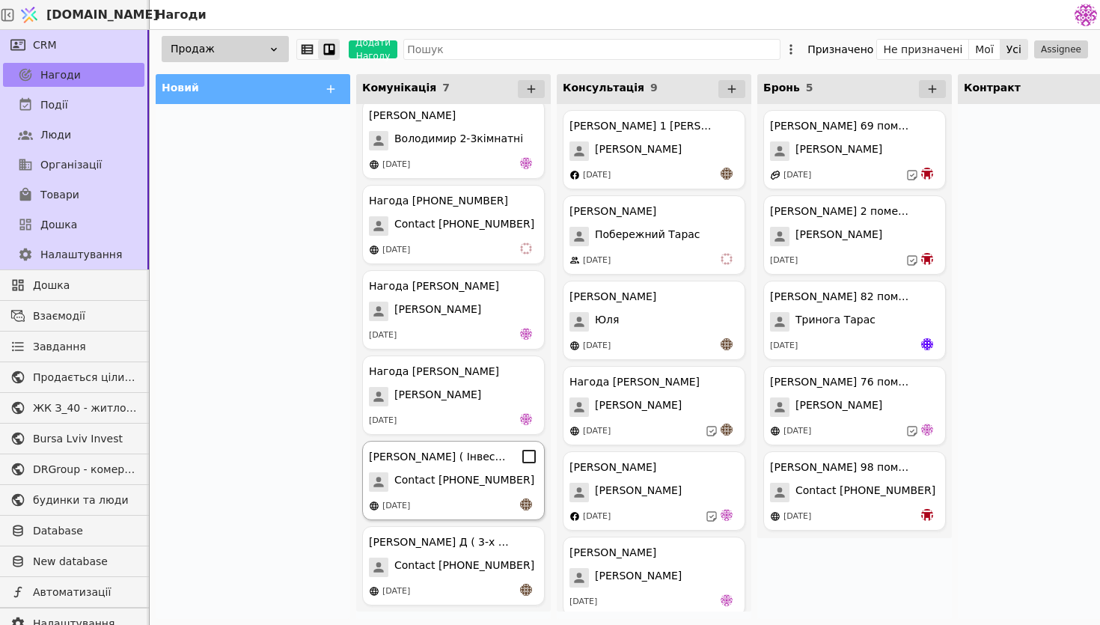
click at [466, 481] on span "Contact [PHONE_NUMBER]" at bounding box center [464, 481] width 140 height 19
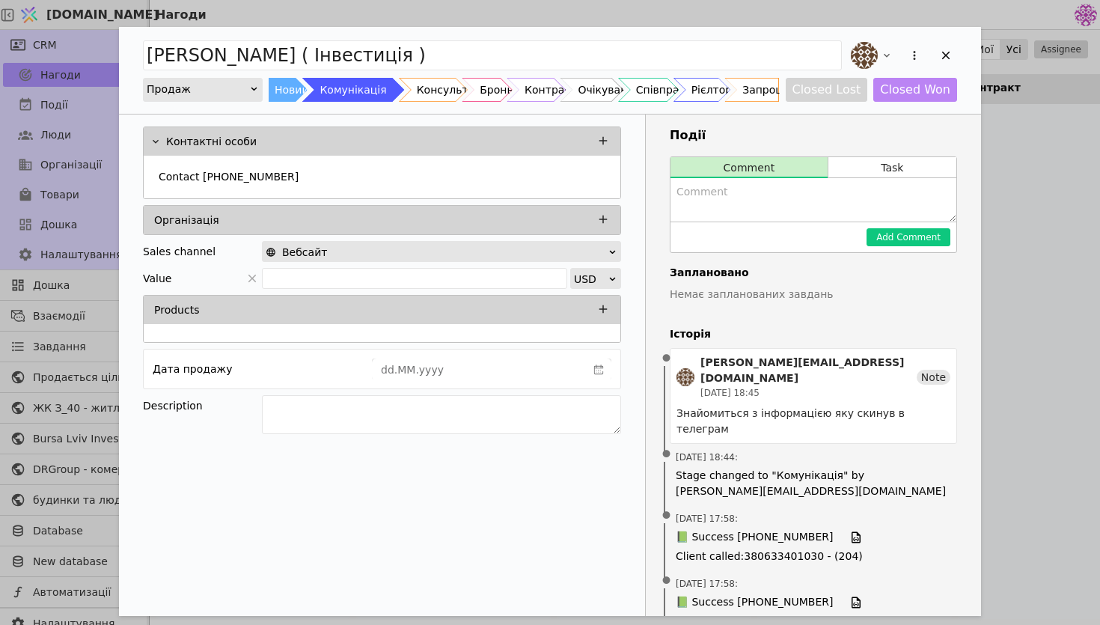
click at [958, 55] on div "Оксана Гриб ( Інвестиція ) Продаж Новий Комунікація Консультація Бронь Контракт…" at bounding box center [550, 70] width 862 height 87
click at [951, 52] on icon "Add Opportunity" at bounding box center [945, 55] width 13 height 13
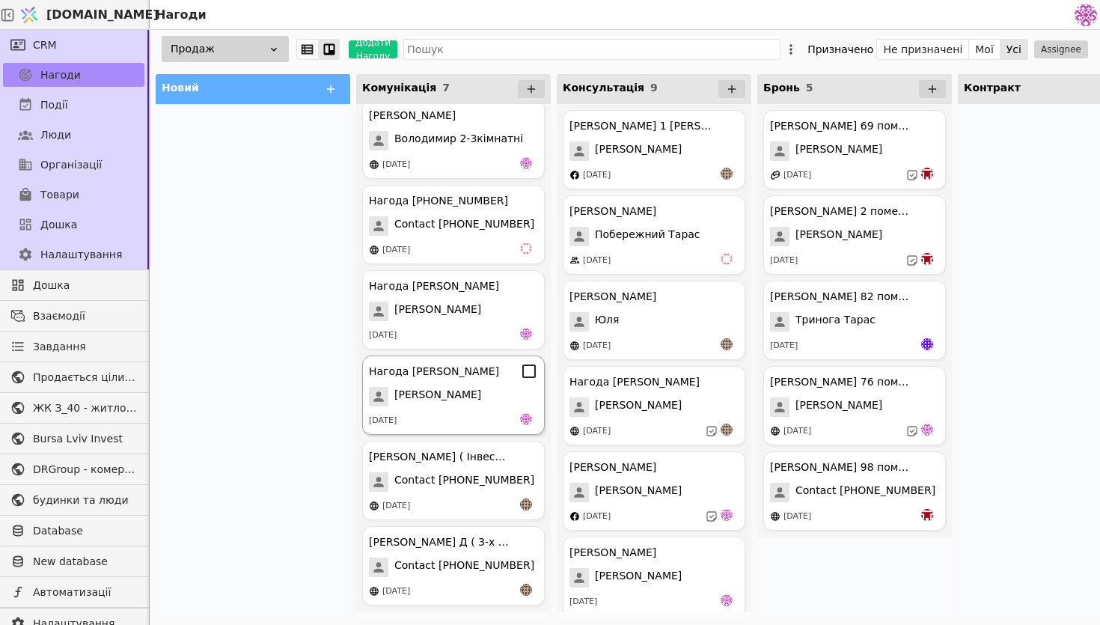
click at [475, 414] on div "[DATE]" at bounding box center [453, 420] width 169 height 15
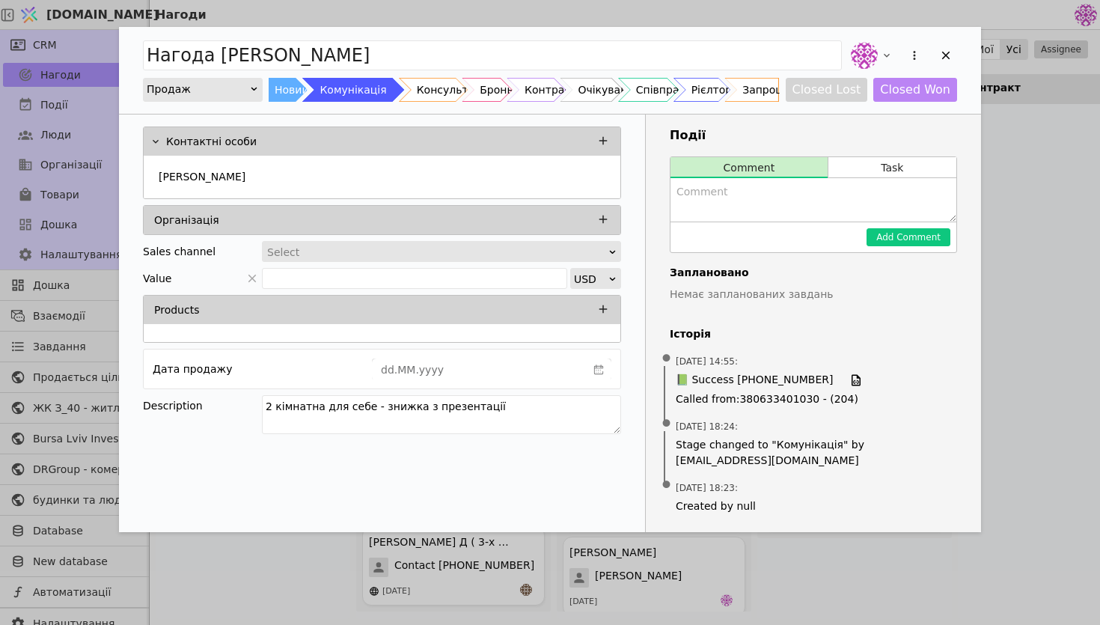
click at [788, 199] on textarea "Add Opportunity" at bounding box center [813, 199] width 286 height 43
type textarea "не виходить на звязок"
click at [931, 237] on button "Add Comment" at bounding box center [908, 237] width 84 height 18
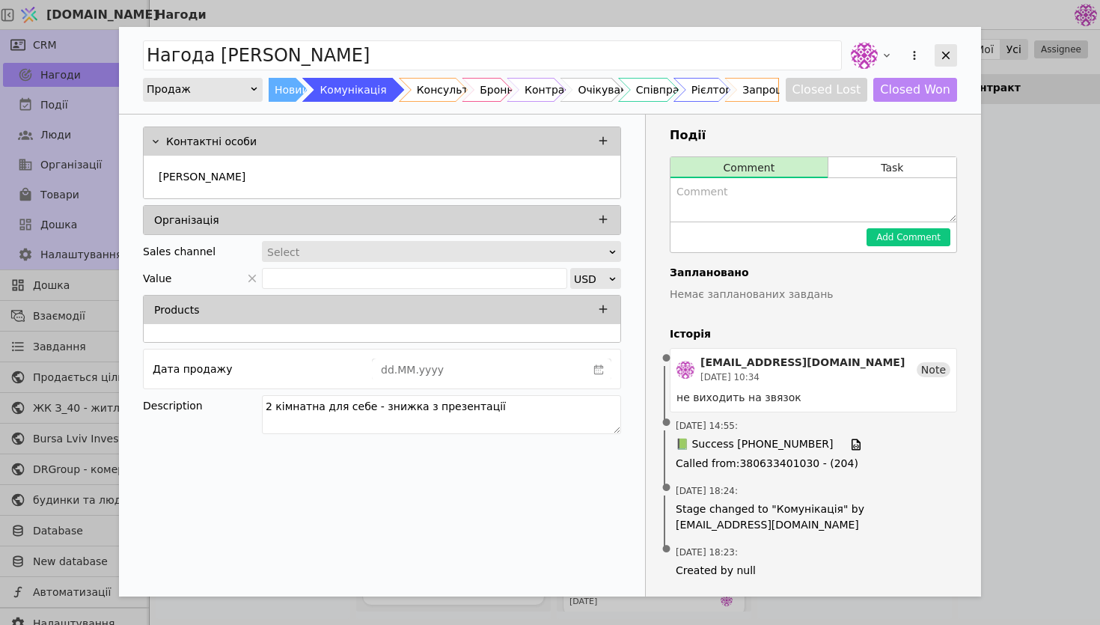
click at [945, 57] on icon "Add Opportunity" at bounding box center [945, 55] width 13 height 13
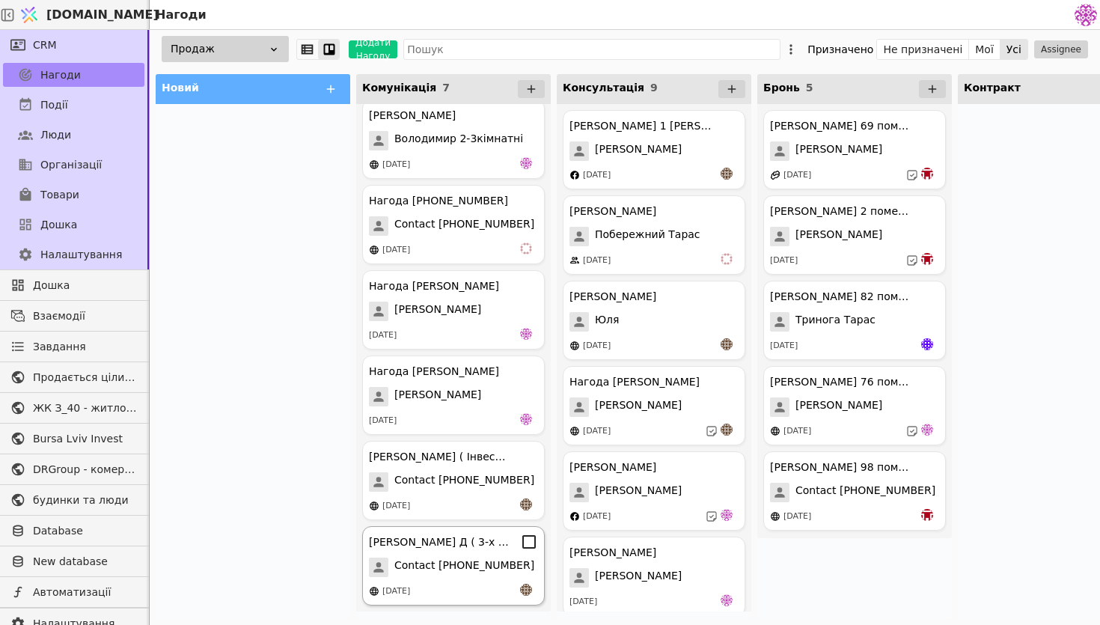
click at [442, 552] on div "Леся Д ( 3-х к ) Contact +380987240337 19.09.2025" at bounding box center [453, 565] width 183 height 79
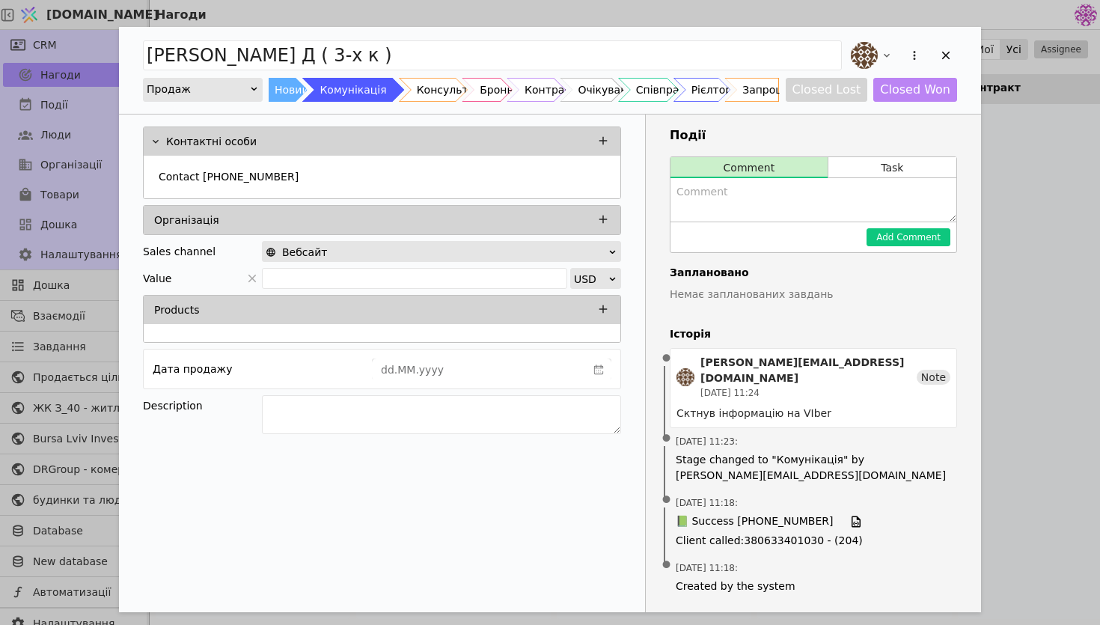
click at [931, 58] on div "Add Opportunity" at bounding box center [902, 55] width 109 height 33
click at [948, 57] on icon "Add Opportunity" at bounding box center [945, 55] width 13 height 13
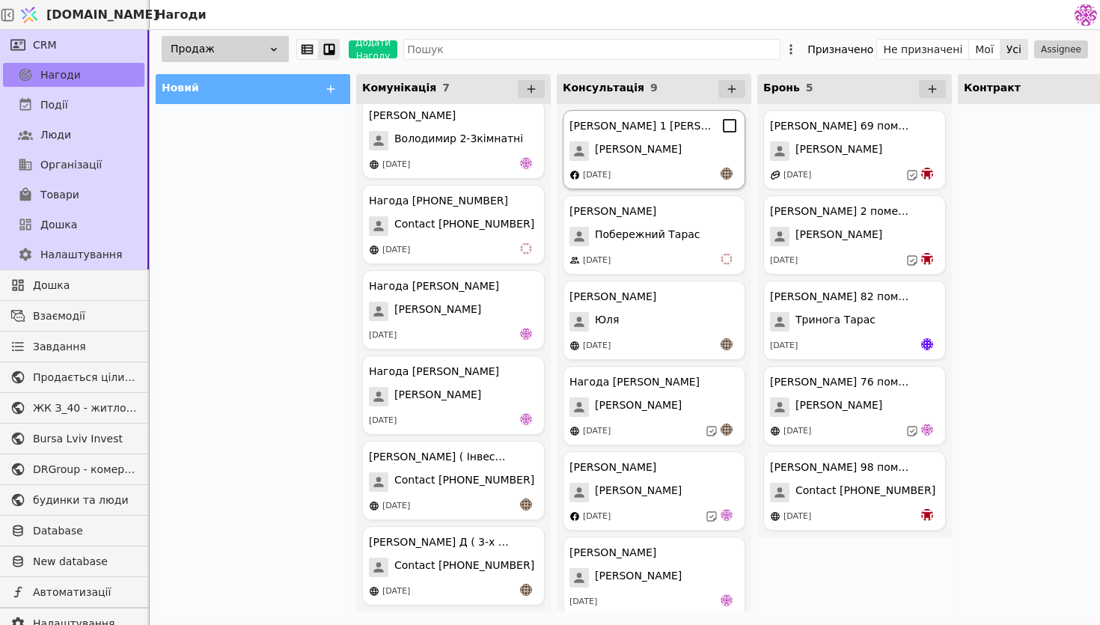
click at [625, 168] on div "[DATE]" at bounding box center [653, 175] width 169 height 15
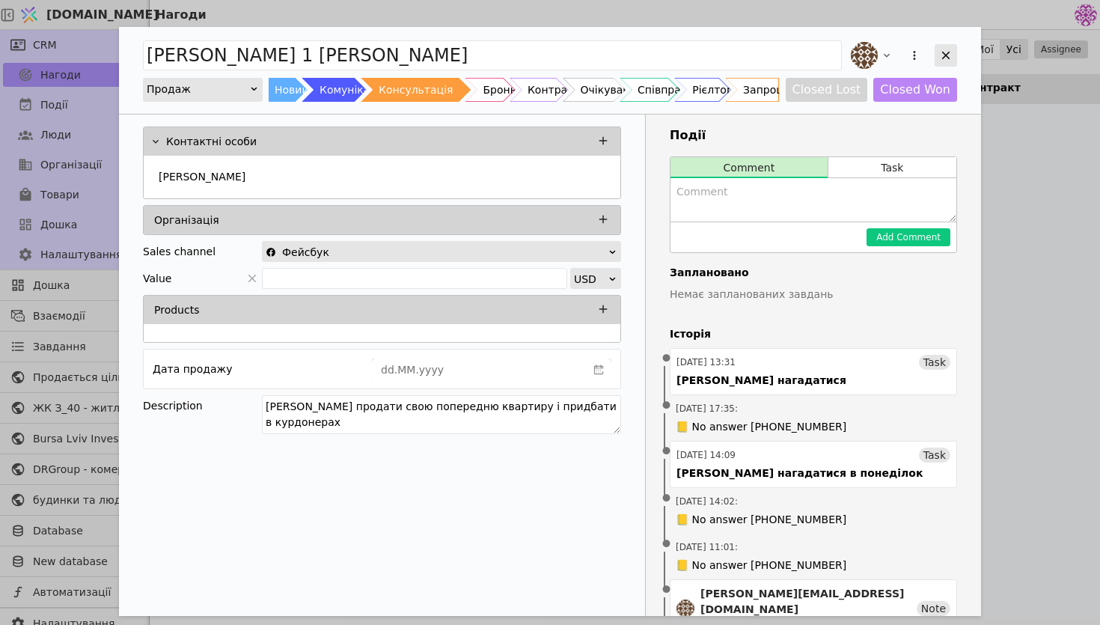
click at [944, 49] on icon "Add Opportunity" at bounding box center [945, 55] width 13 height 13
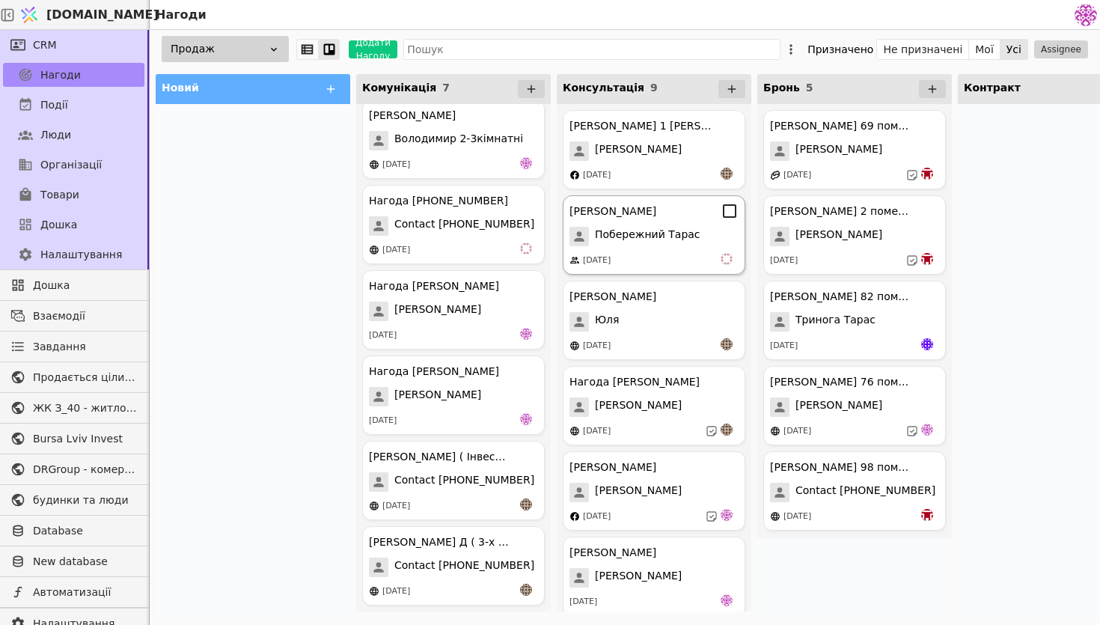
click at [665, 253] on div "[DATE]" at bounding box center [653, 260] width 169 height 15
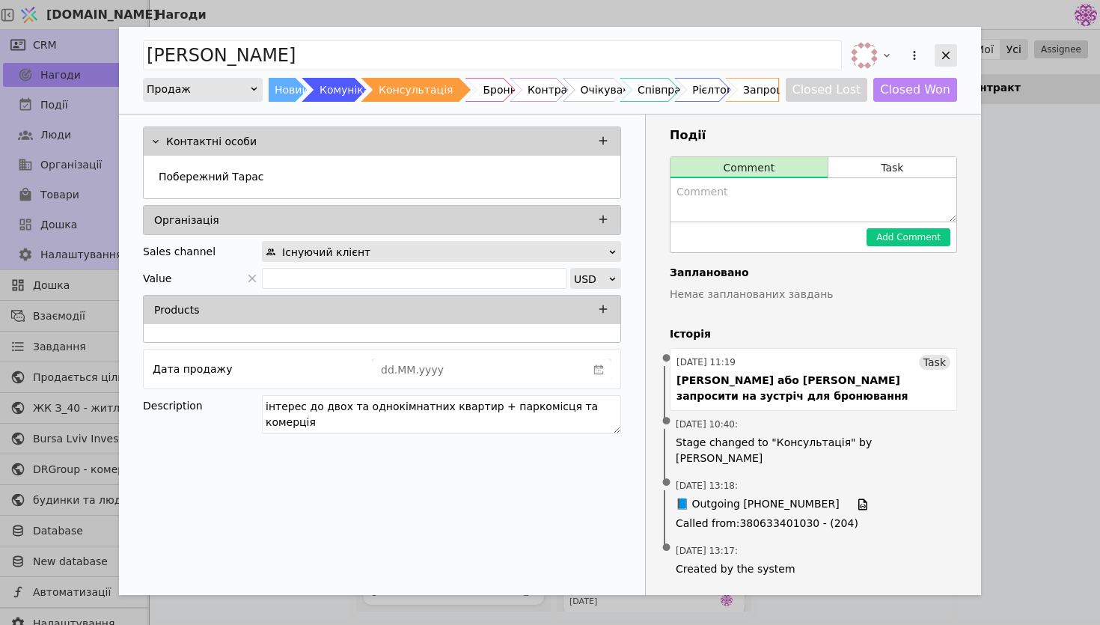
click at [943, 56] on icon "Add Opportunity" at bounding box center [945, 55] width 13 height 13
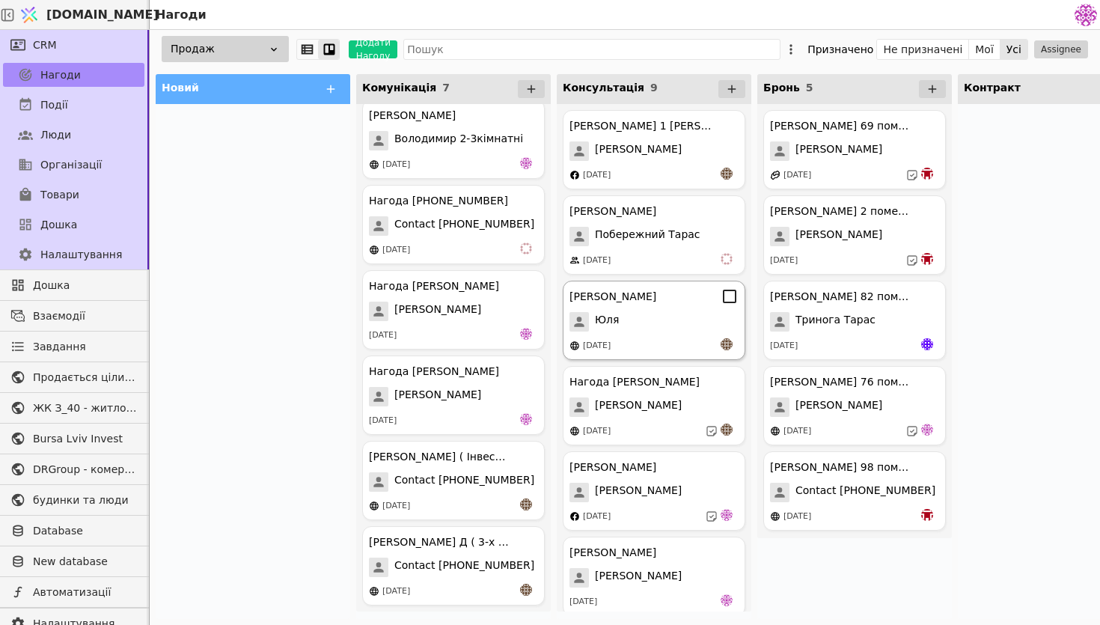
click at [646, 337] on div "Юля курдонери Юля 23.08.2025" at bounding box center [654, 320] width 183 height 79
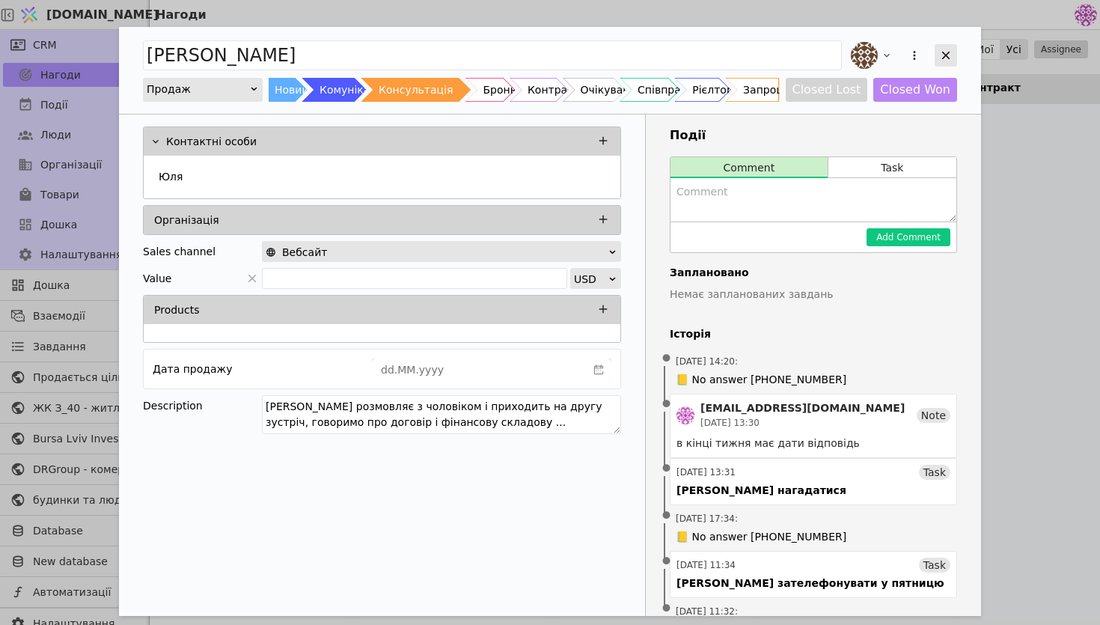
click at [948, 59] on icon "Add Opportunity" at bounding box center [945, 55] width 13 height 13
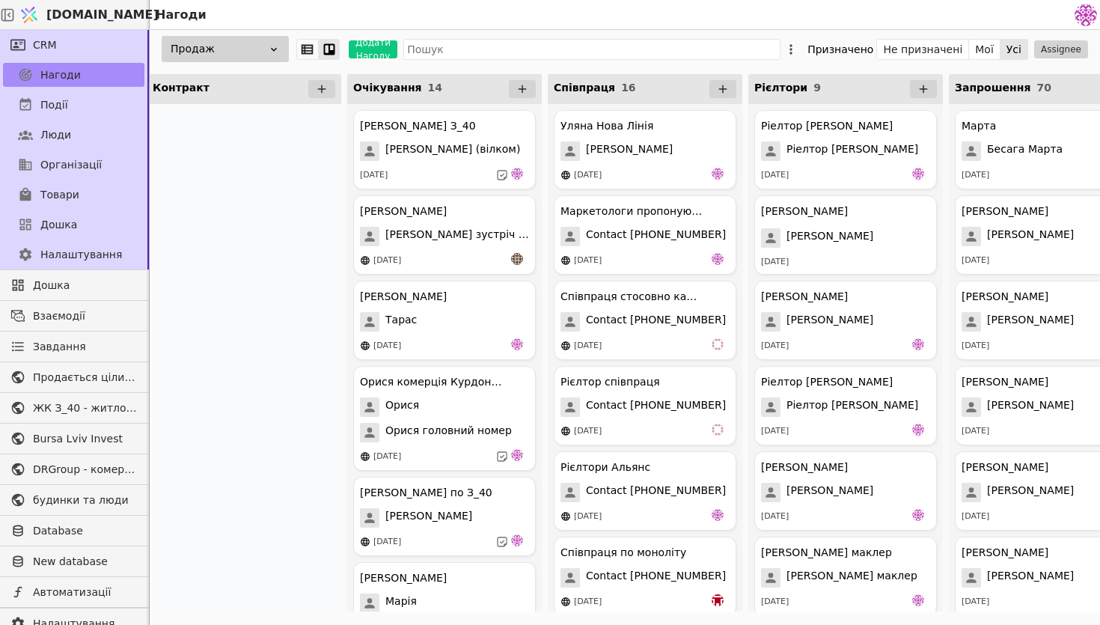
scroll to position [0, 874]
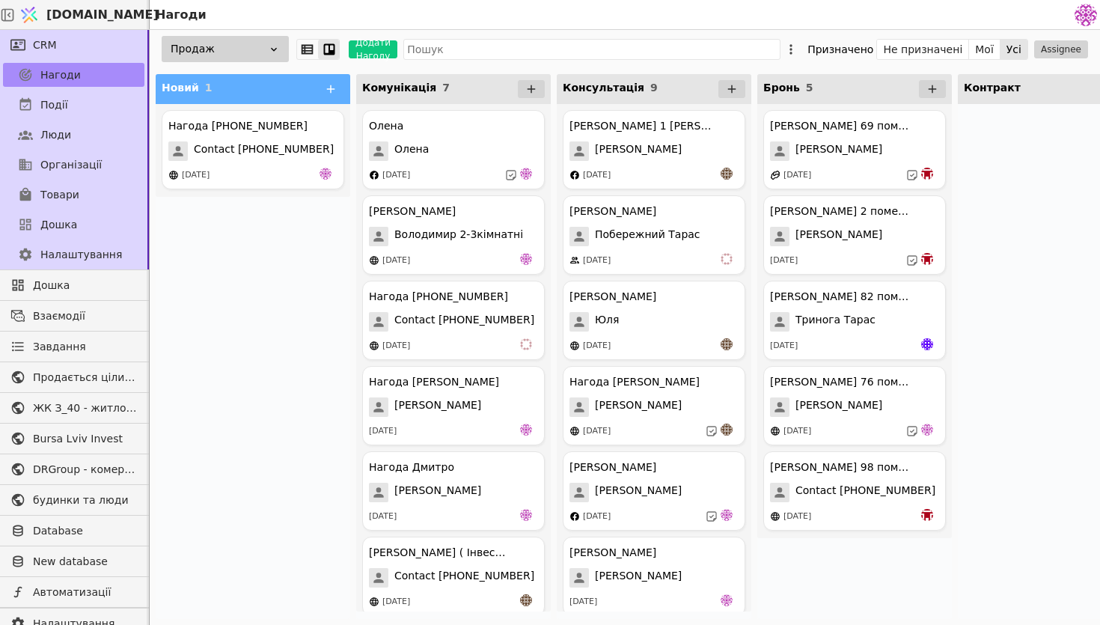
click at [200, 122] on div "Нагода [PHONE_NUMBER]" at bounding box center [237, 126] width 139 height 16
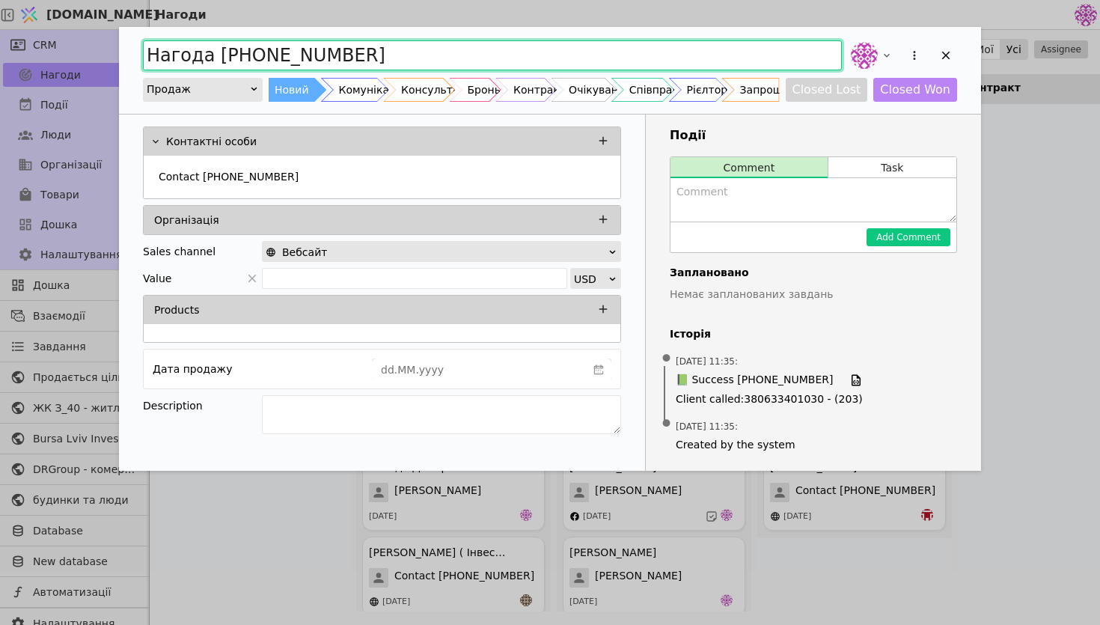
drag, startPoint x: 382, startPoint y: 57, endPoint x: 213, endPoint y: 55, distance: 168.3
click at [213, 55] on input "Нагода +380633257883" at bounding box center [492, 55] width 699 height 30
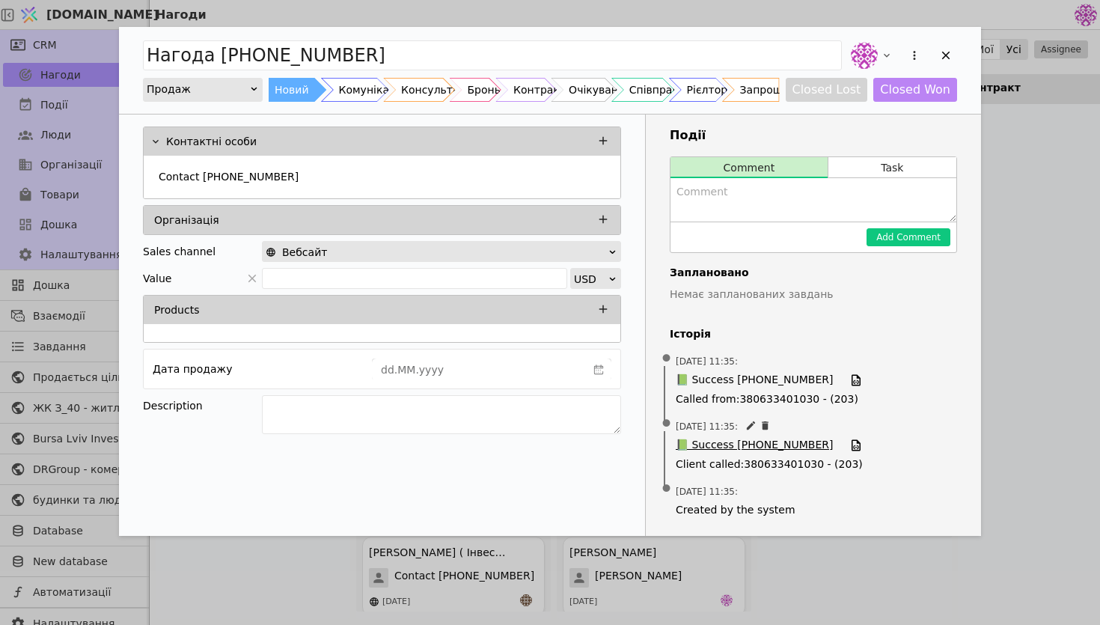
click at [767, 446] on span "📗 Success +380633257883" at bounding box center [753, 445] width 157 height 16
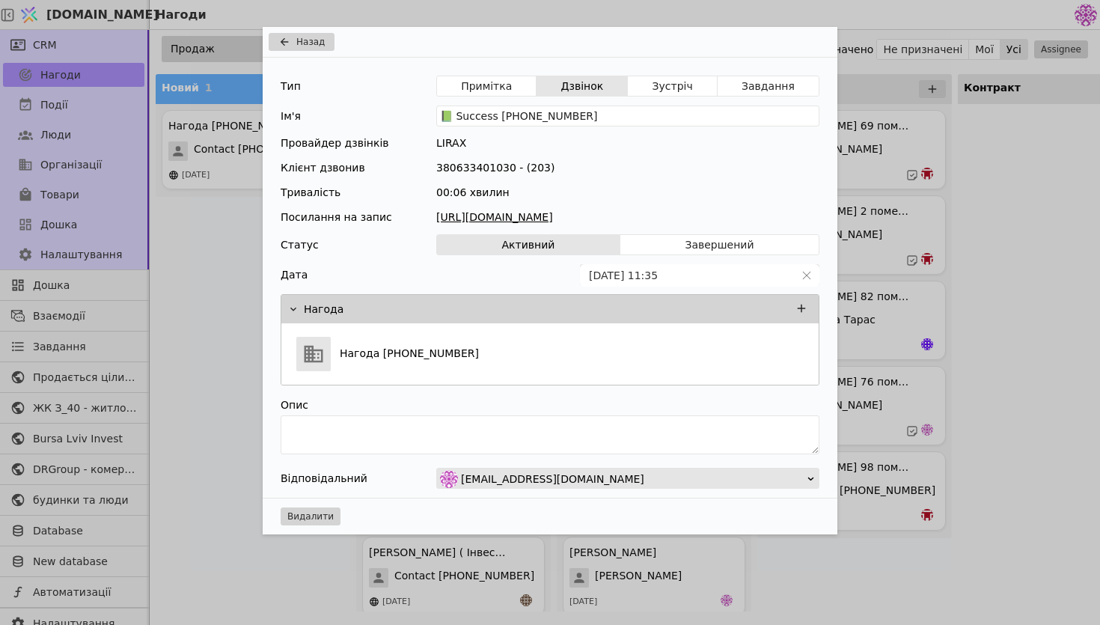
click at [500, 212] on link "https://files.lirax.net/voice_record2/8002837522432373/2025-09-20/5c28f20436841…" at bounding box center [627, 217] width 383 height 16
click at [311, 34] on button "Назад" at bounding box center [302, 42] width 66 height 18
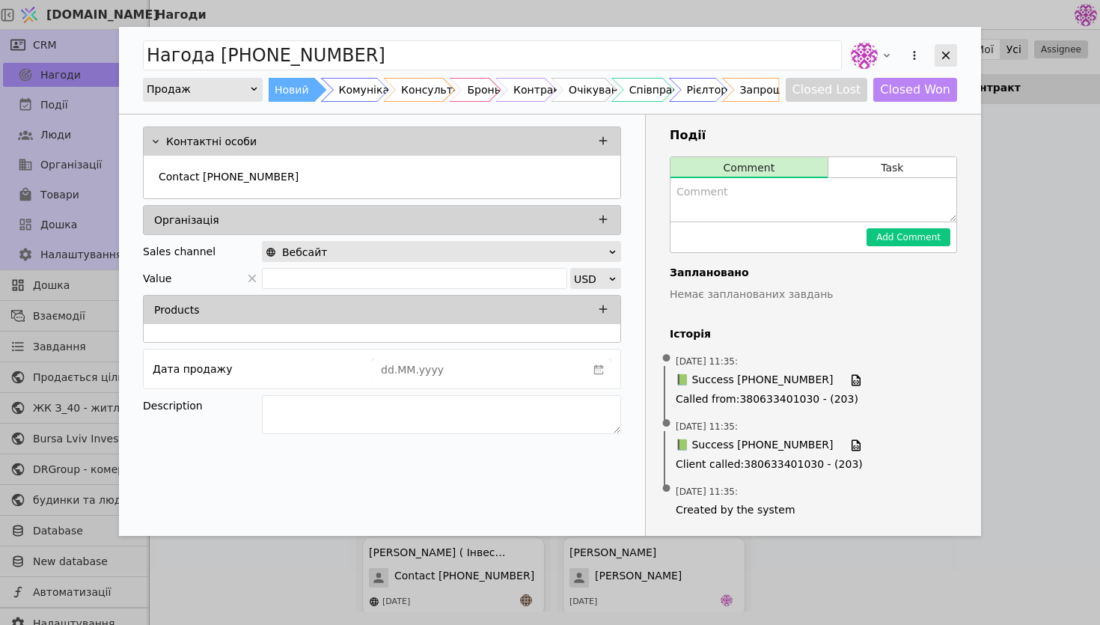
click at [944, 44] on div "Add Opportunity" at bounding box center [945, 55] width 22 height 22
click at [944, 49] on button "Не призначені" at bounding box center [923, 49] width 92 height 21
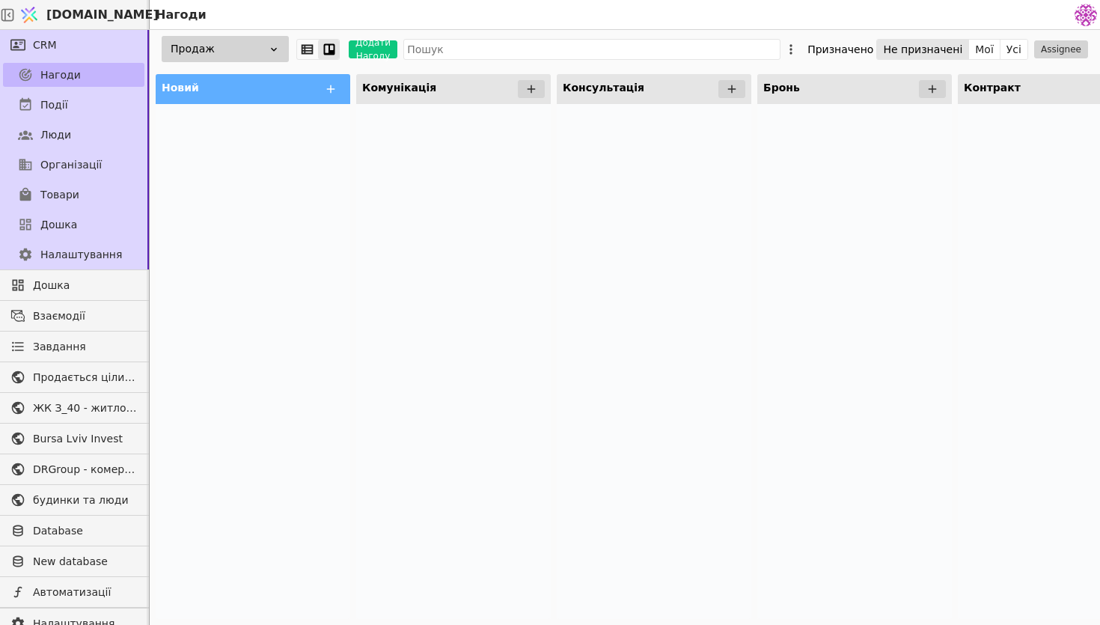
click at [75, 75] on span "Нагоди" at bounding box center [60, 75] width 40 height 16
click at [1013, 51] on button "Усі" at bounding box center [1013, 49] width 27 height 21
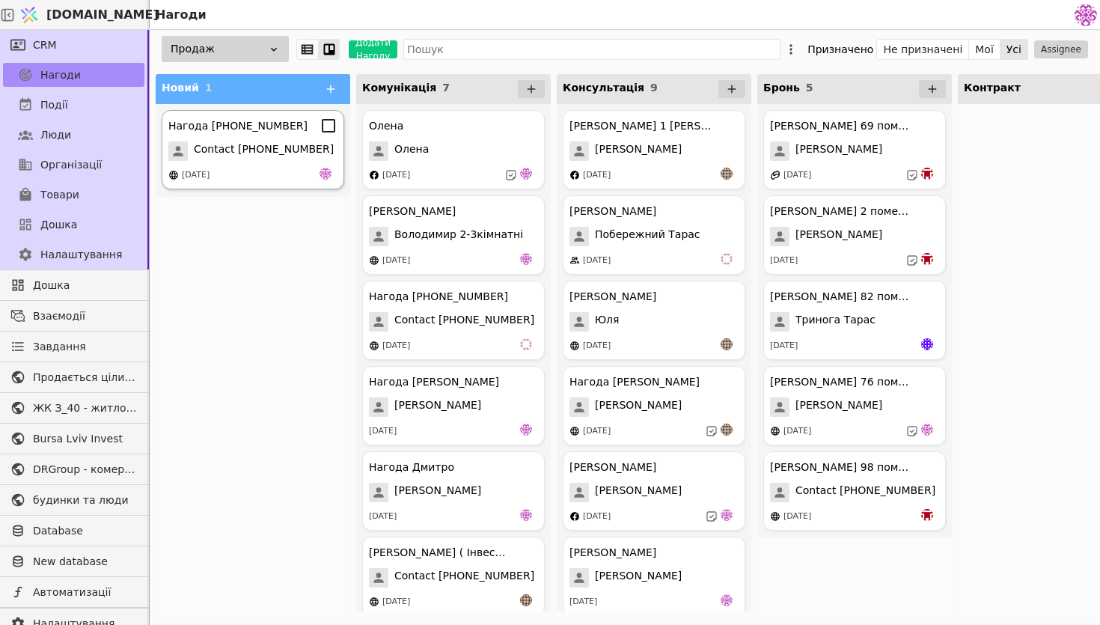
click at [322, 131] on icon at bounding box center [328, 125] width 13 height 13
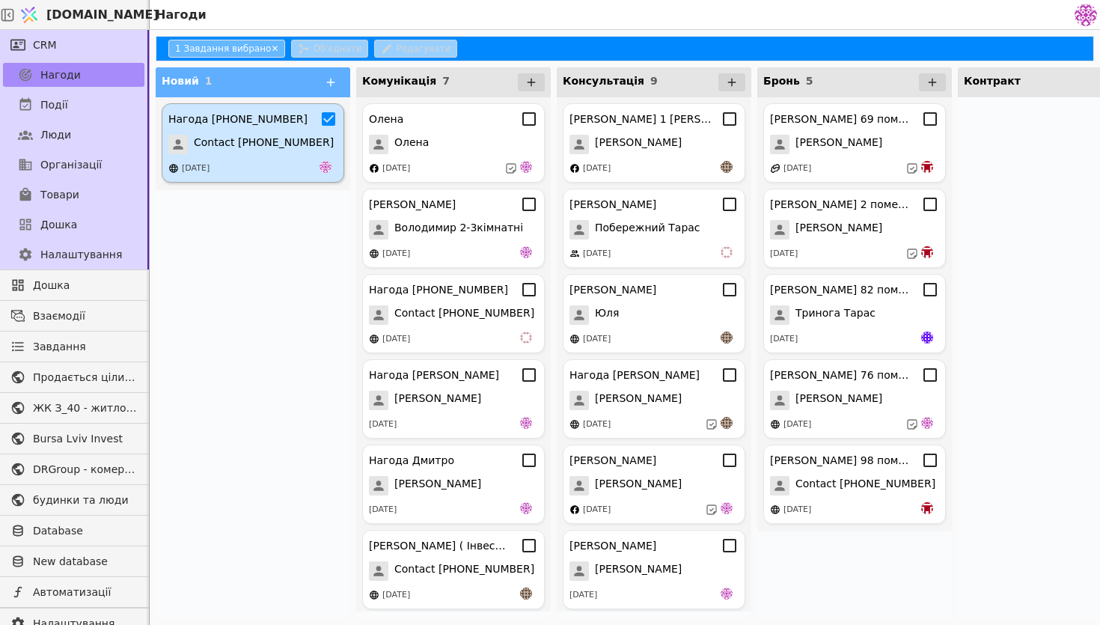
click at [279, 194] on div "Нагода +380633257883 Contact +380633257883 20.09.2025" at bounding box center [253, 357] width 194 height 521
click at [289, 167] on div "20.09.2025" at bounding box center [252, 168] width 169 height 15
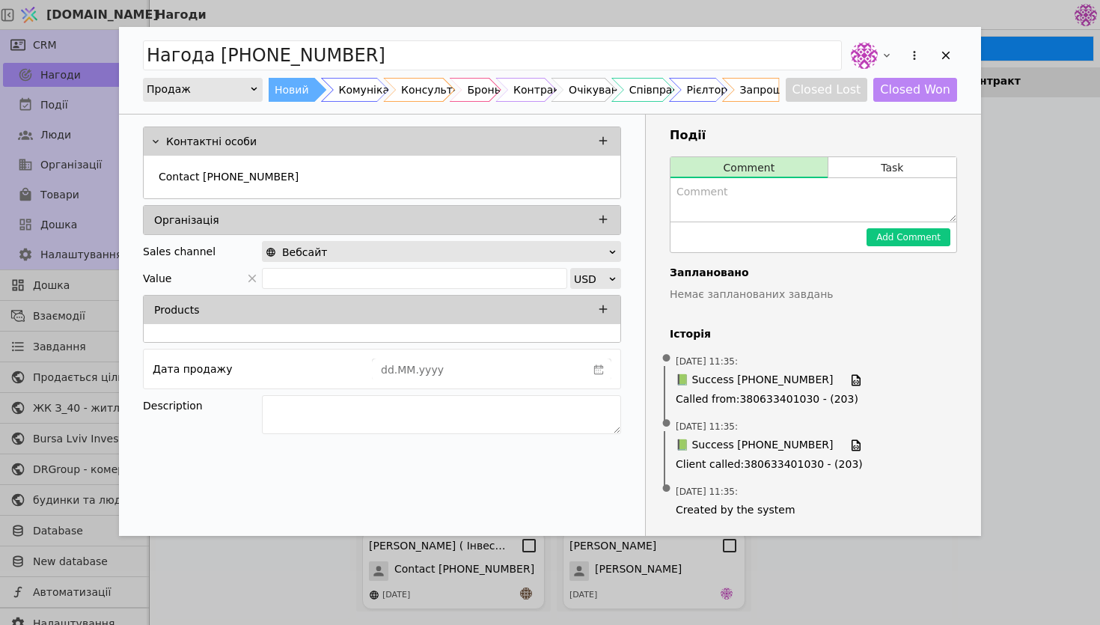
click at [829, 197] on textarea "Add Opportunity" at bounding box center [813, 199] width 286 height 43
type textarea "спам"
click at [936, 236] on button "Add Comment" at bounding box center [908, 237] width 84 height 18
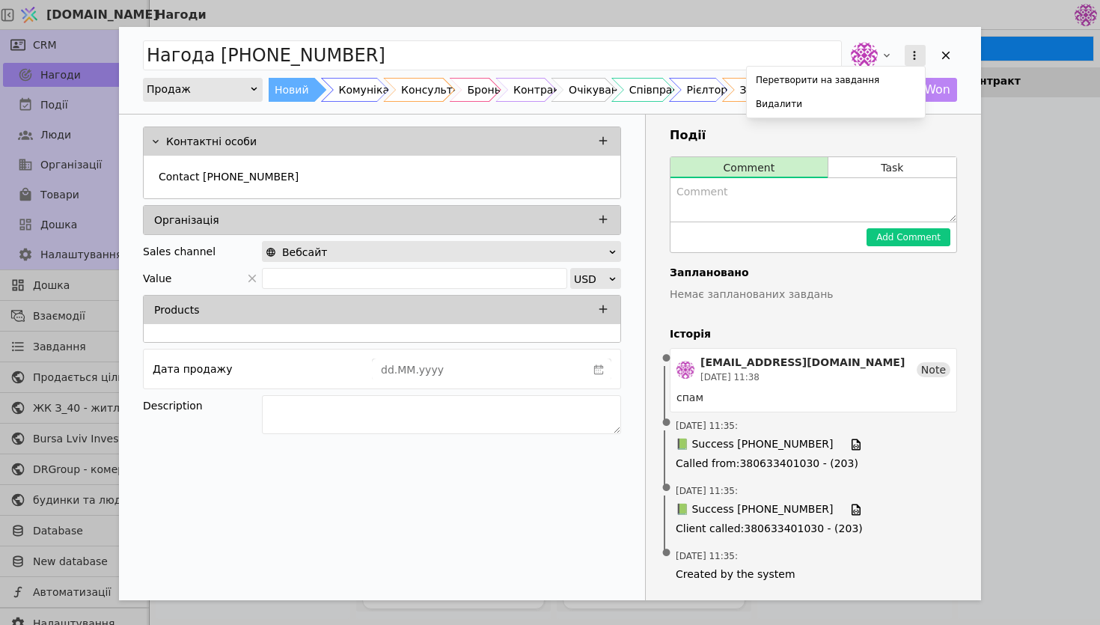
click at [907, 54] on icon "Add Opportunity" at bounding box center [913, 55] width 13 height 13
click at [854, 105] on div "Видалити" at bounding box center [836, 104] width 172 height 21
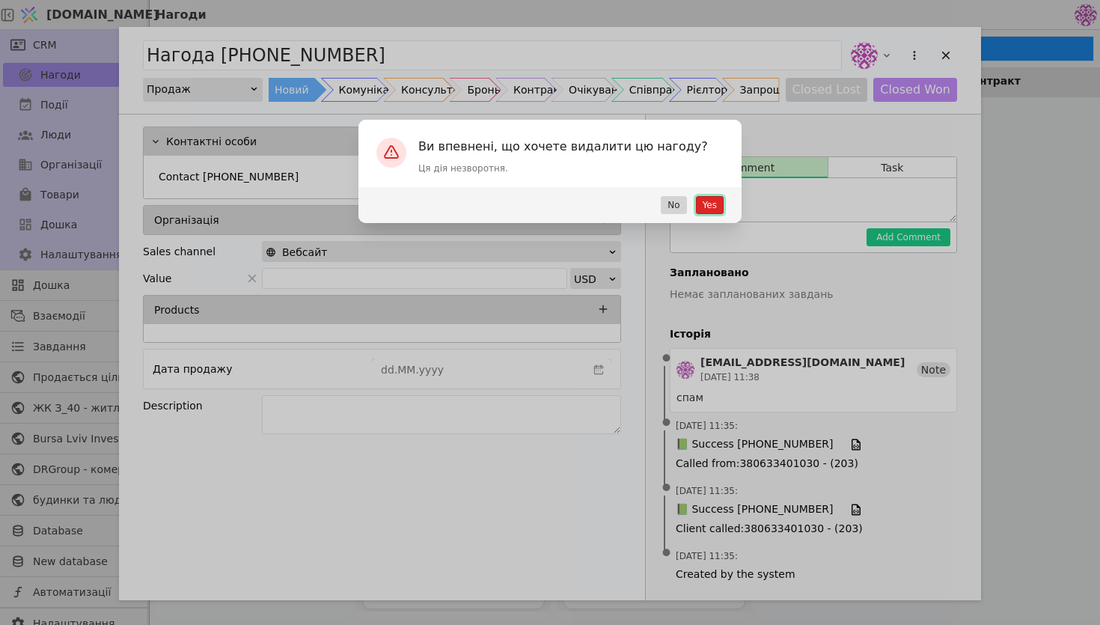
click at [704, 203] on button "Yes" at bounding box center [710, 205] width 28 height 18
